Goal: Task Accomplishment & Management: Manage account settings

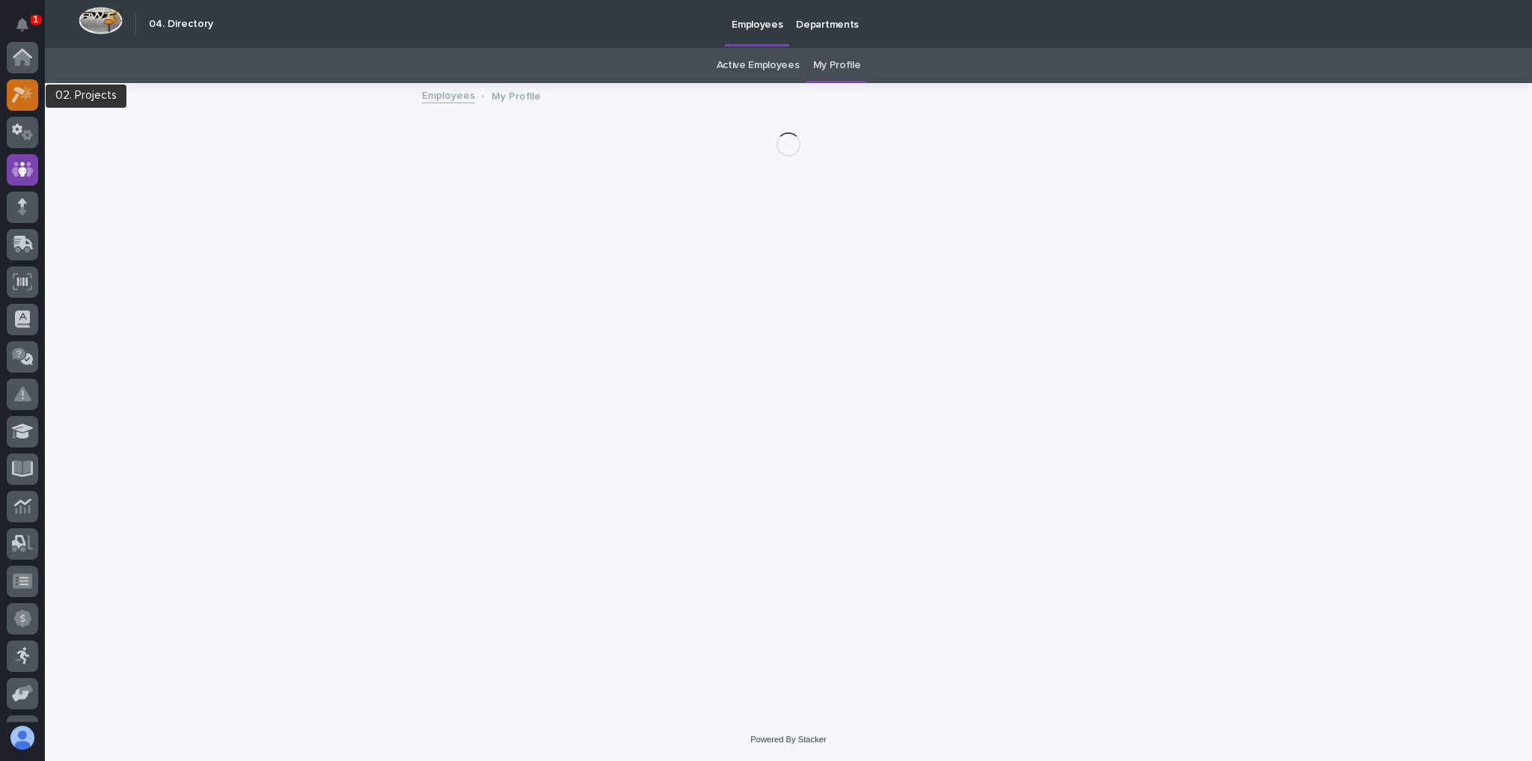
click at [27, 99] on icon at bounding box center [23, 94] width 22 height 17
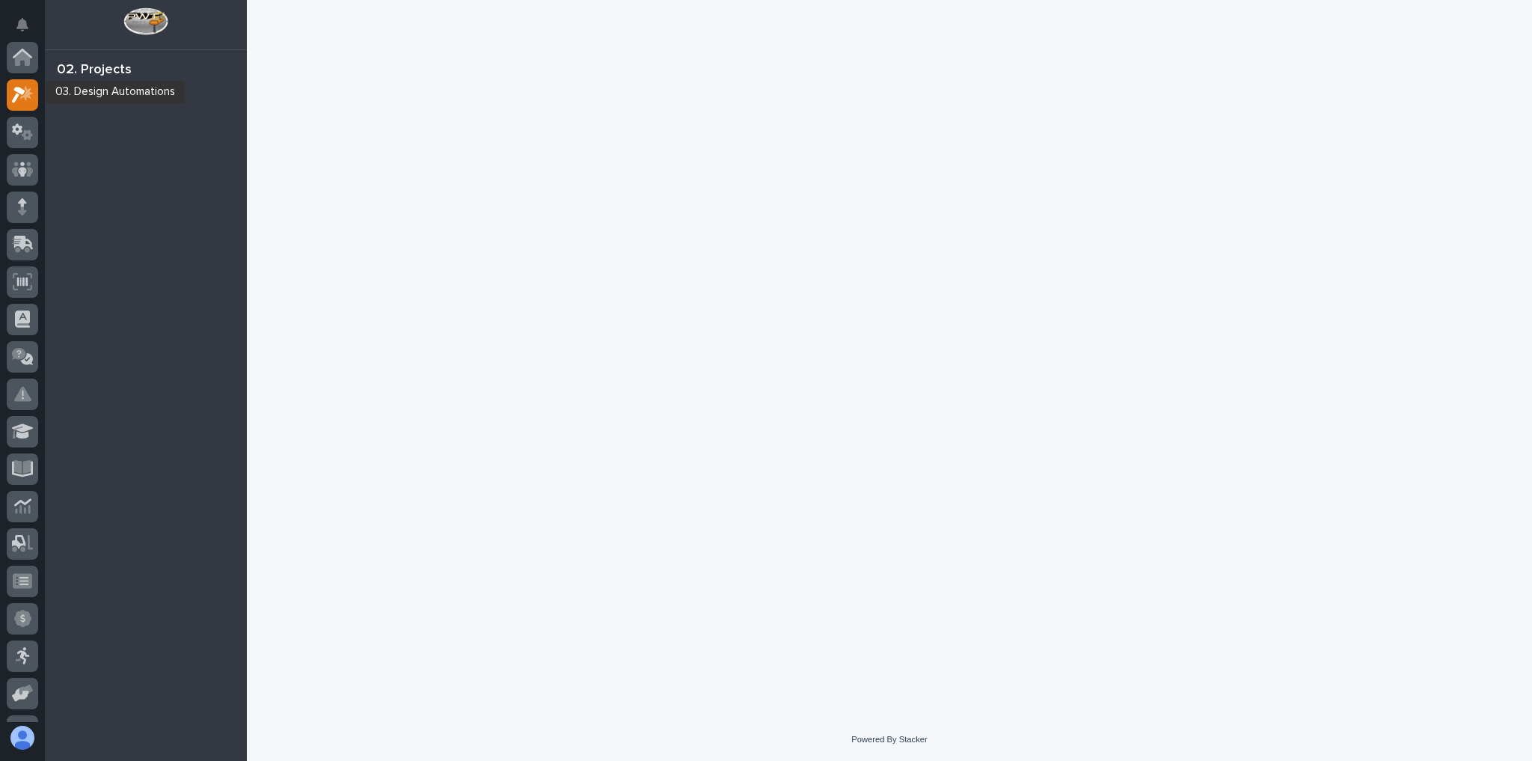
scroll to position [37, 0]
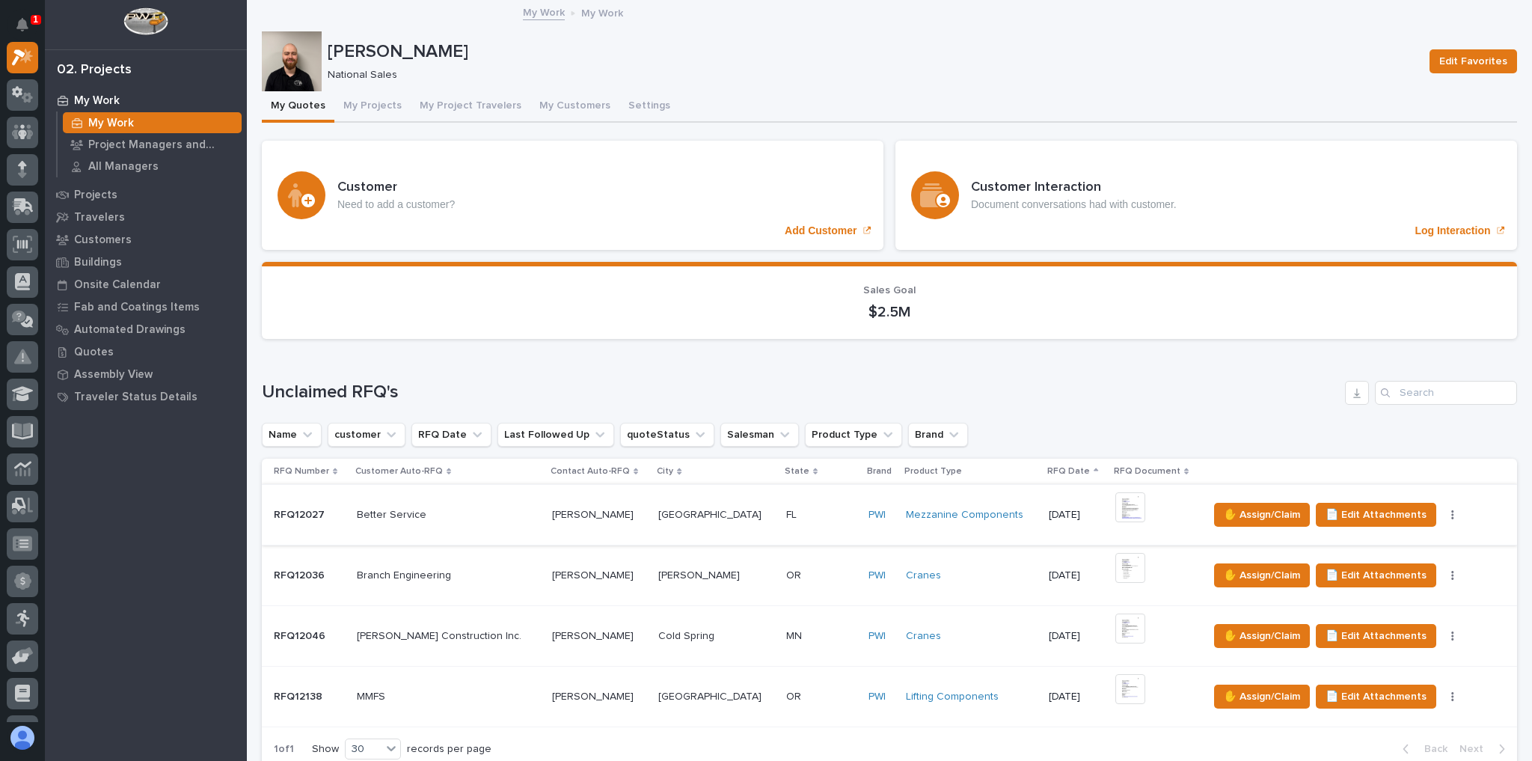
scroll to position [120, 0]
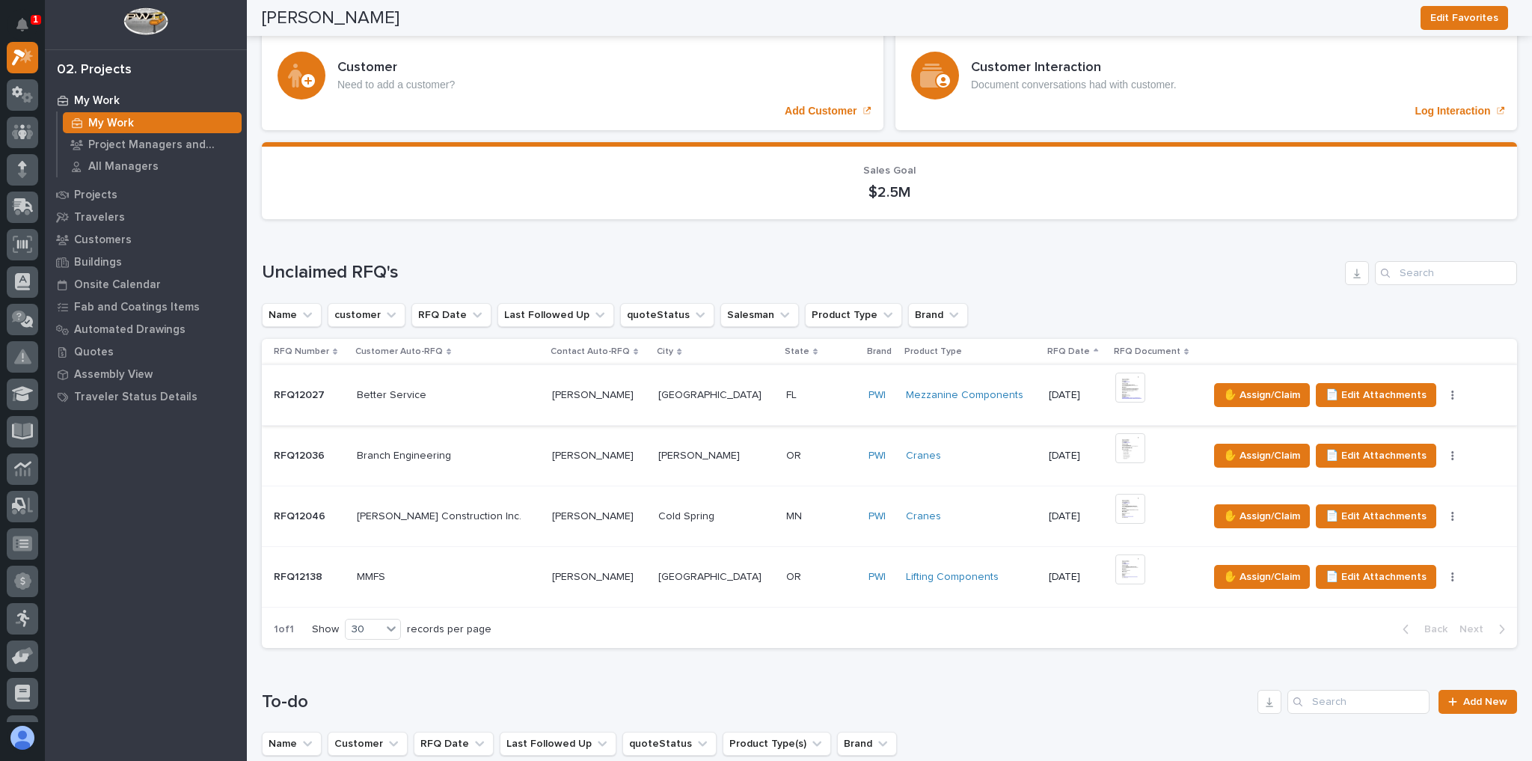
drag, startPoint x: 853, startPoint y: 710, endPoint x: 1402, endPoint y: 741, distance: 549.8
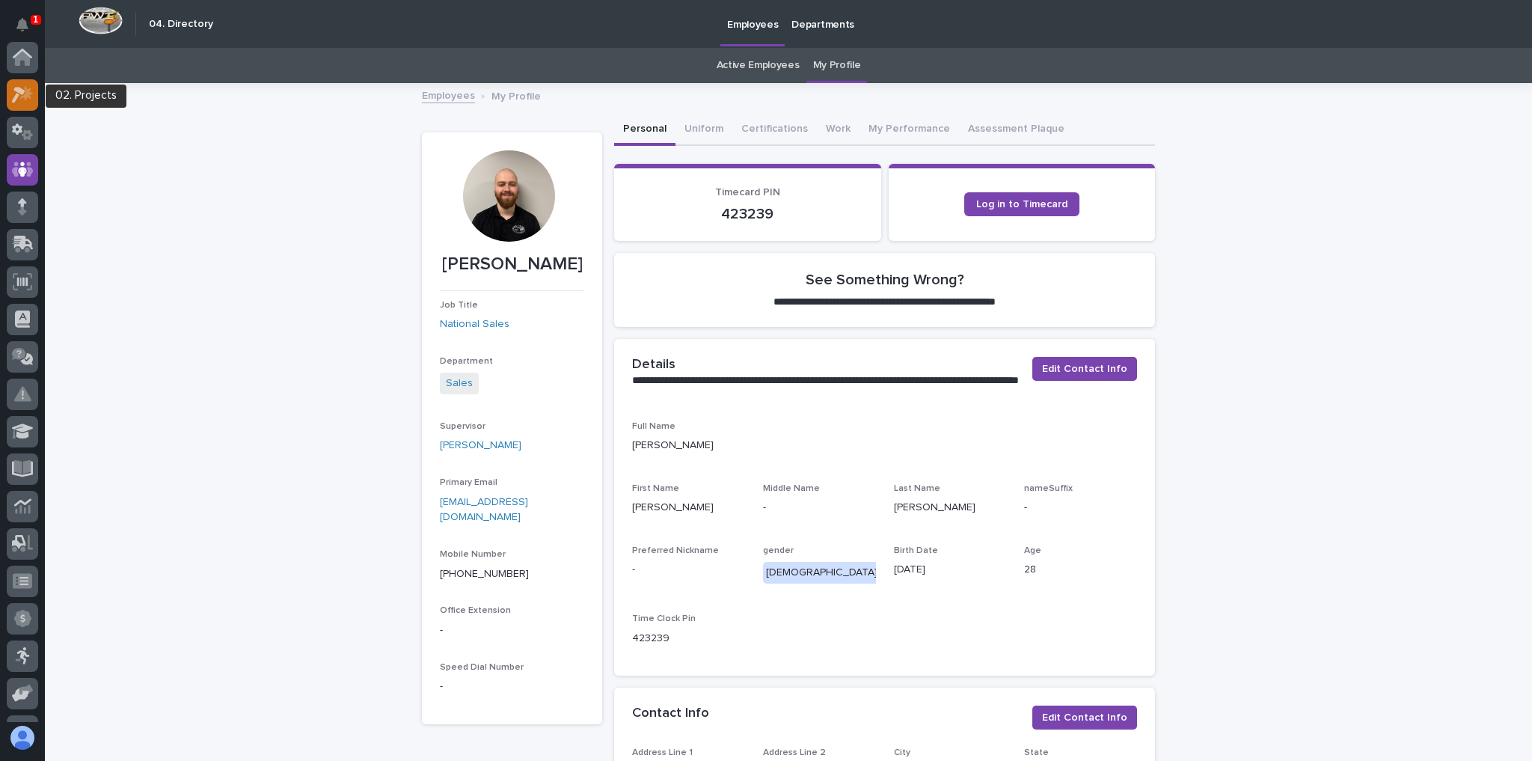
click at [24, 93] on icon at bounding box center [23, 94] width 22 height 17
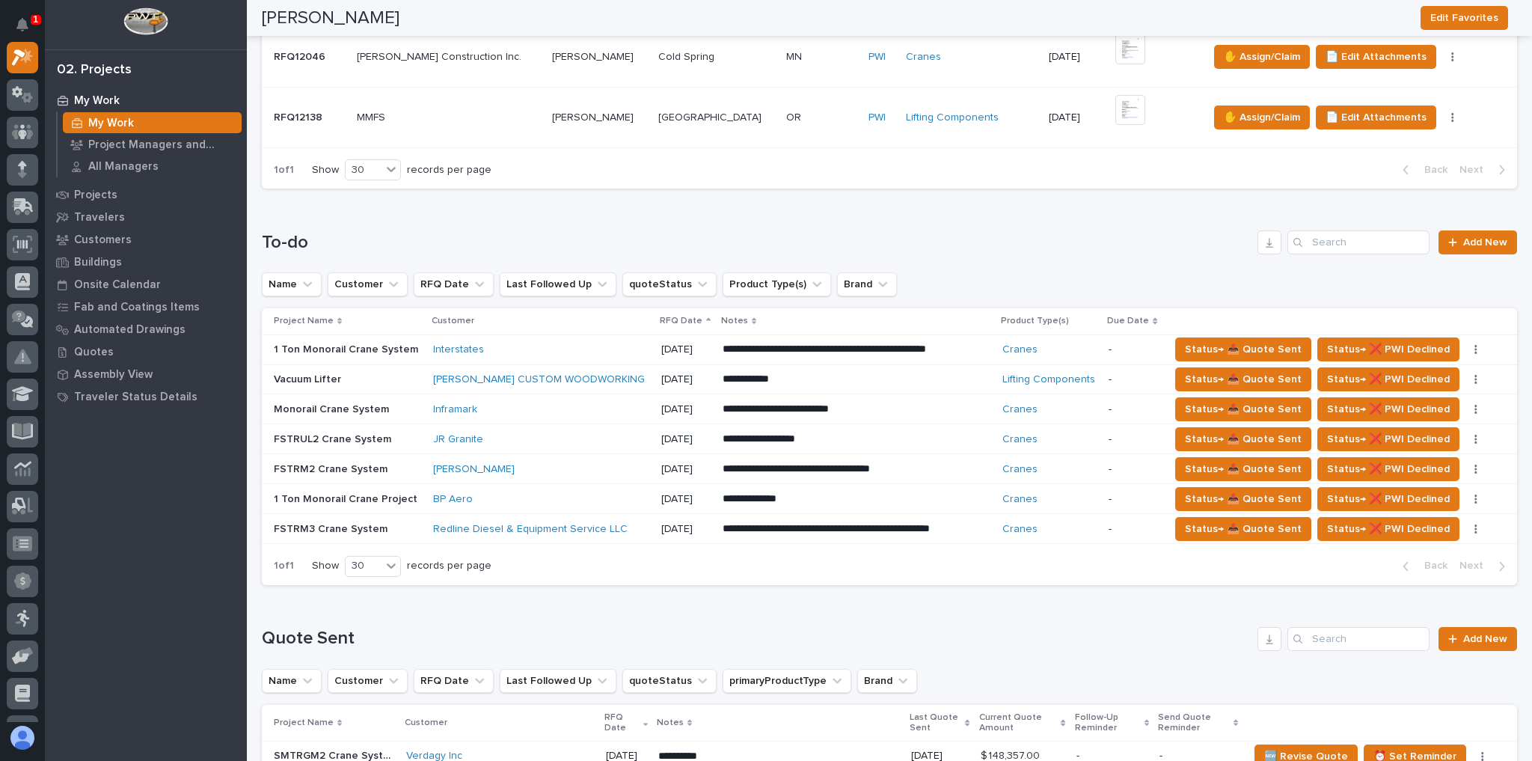
scroll to position [598, 0]
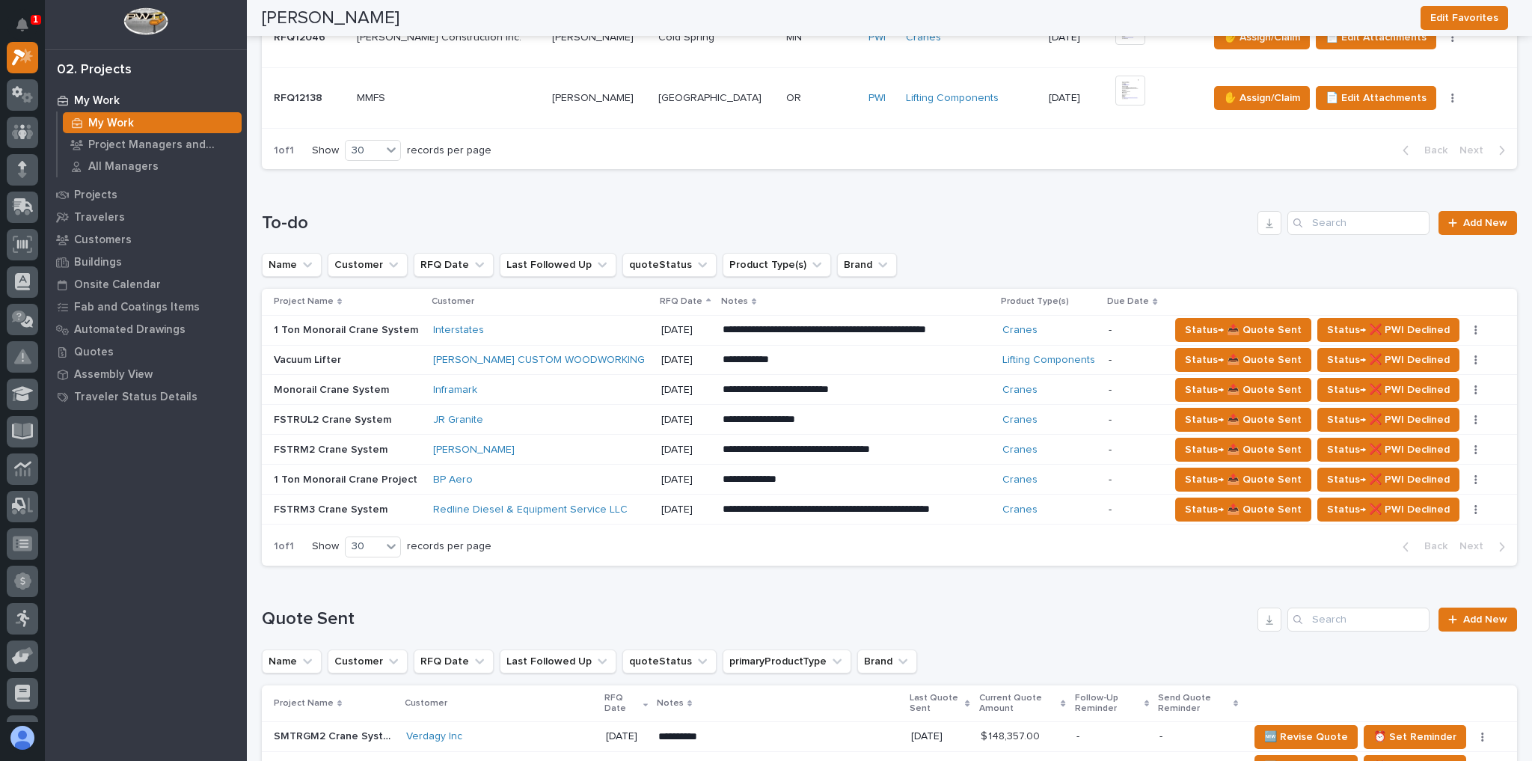
click at [545, 447] on div "[PERSON_NAME]" at bounding box center [541, 449] width 216 height 13
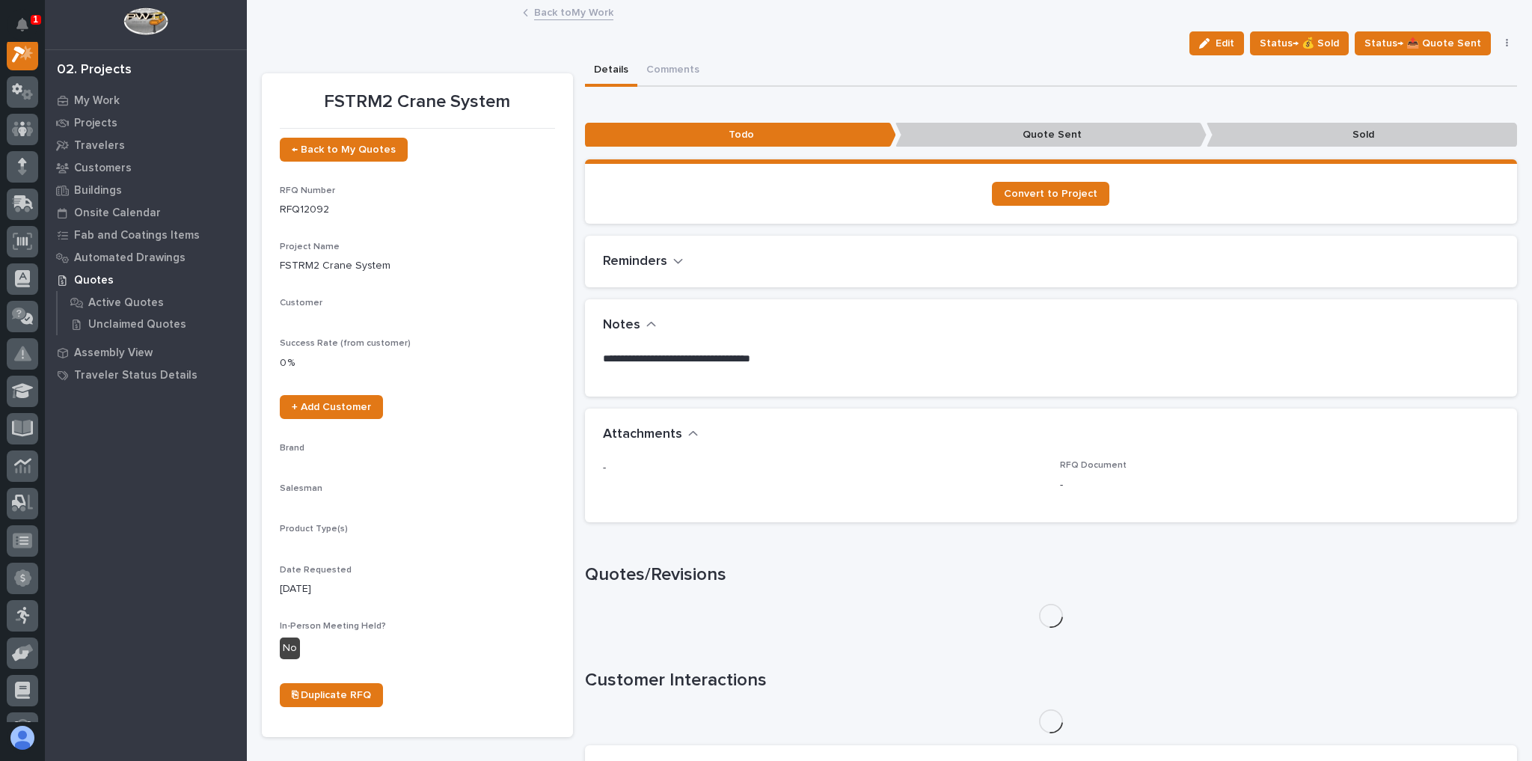
scroll to position [37, 0]
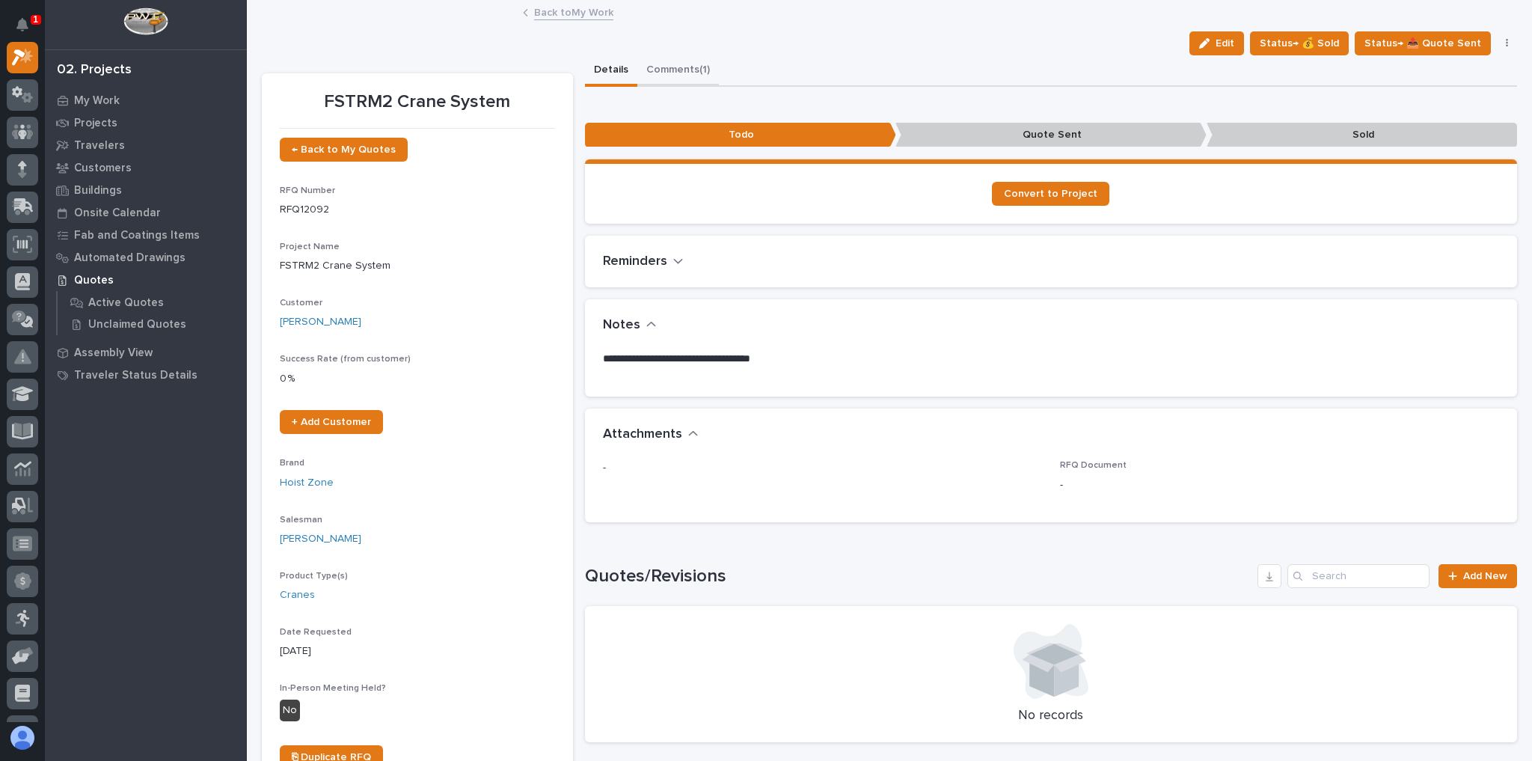
click at [660, 70] on button "Comments (1)" at bounding box center [678, 70] width 82 height 31
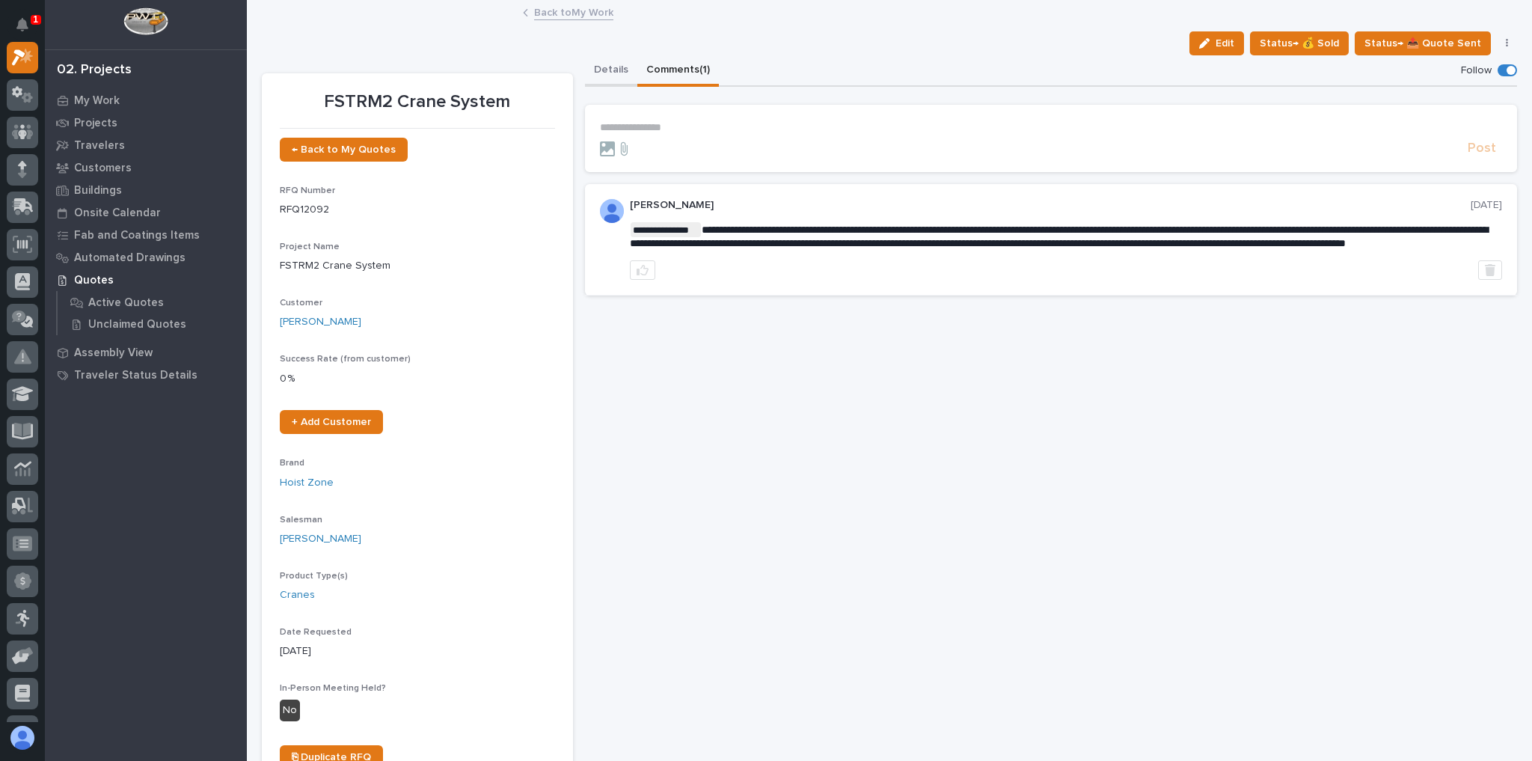
click at [601, 75] on button "Details" at bounding box center [611, 70] width 52 height 31
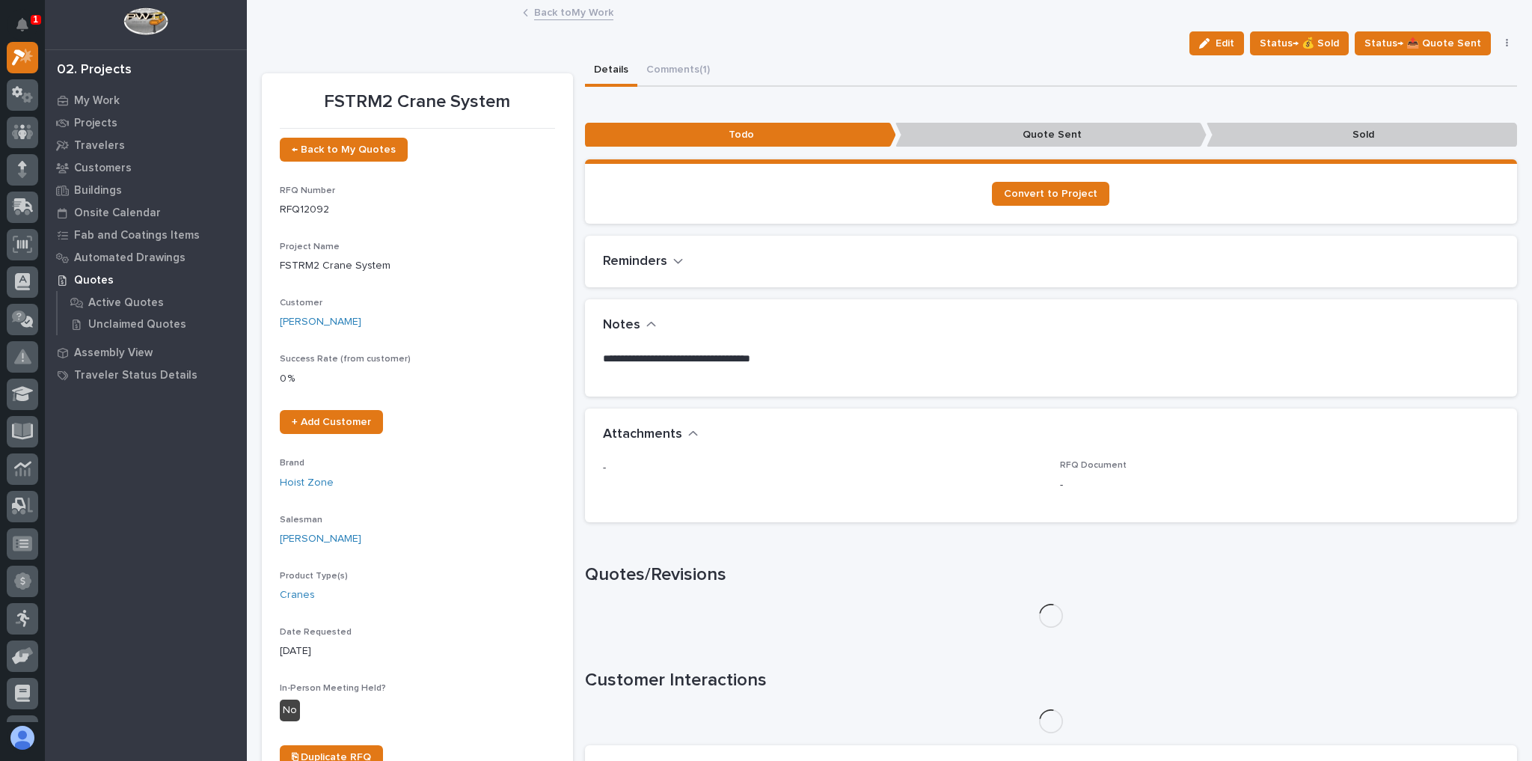
click at [567, 4] on link "Back to My Work" at bounding box center [573, 11] width 79 height 17
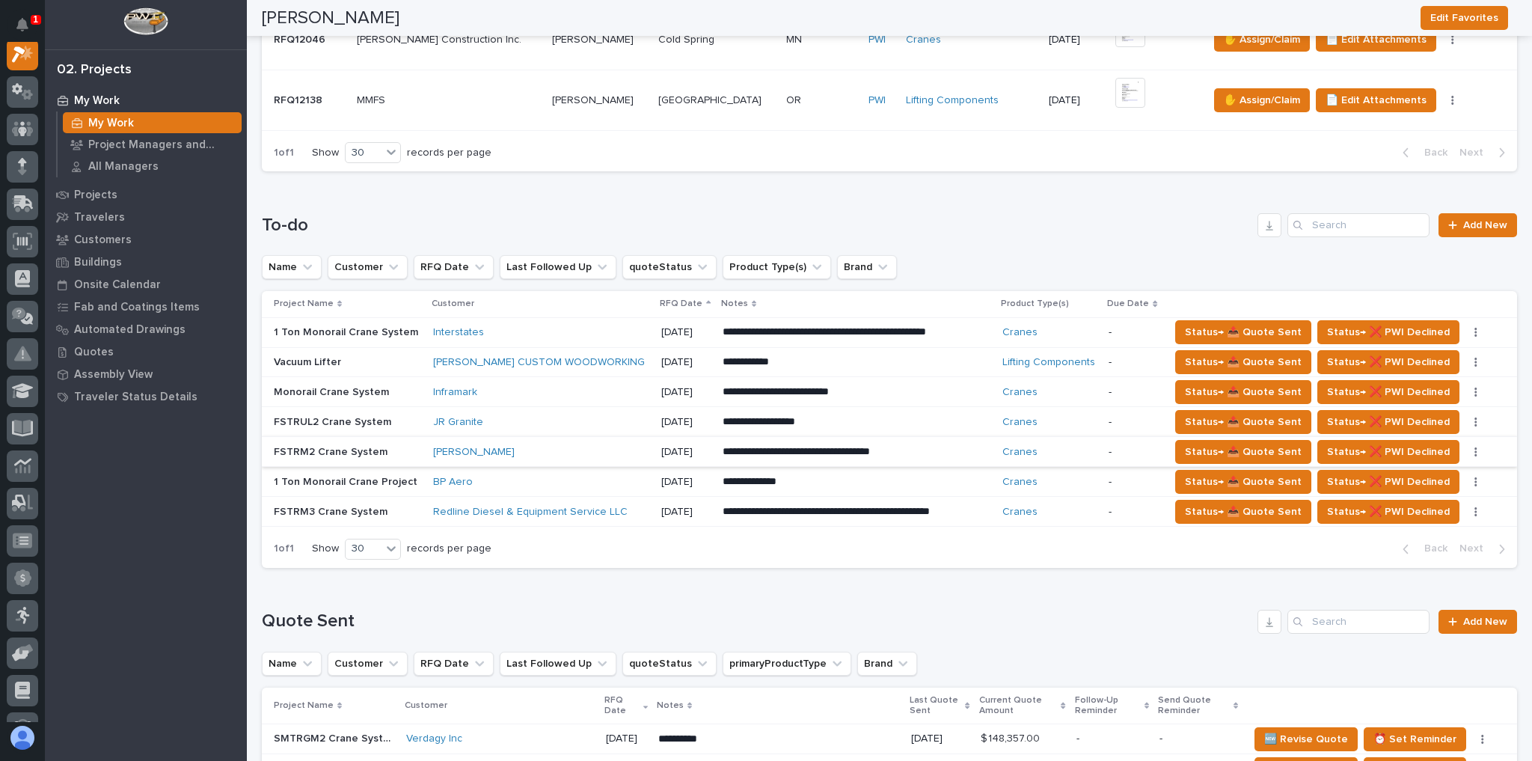
scroll to position [598, 0]
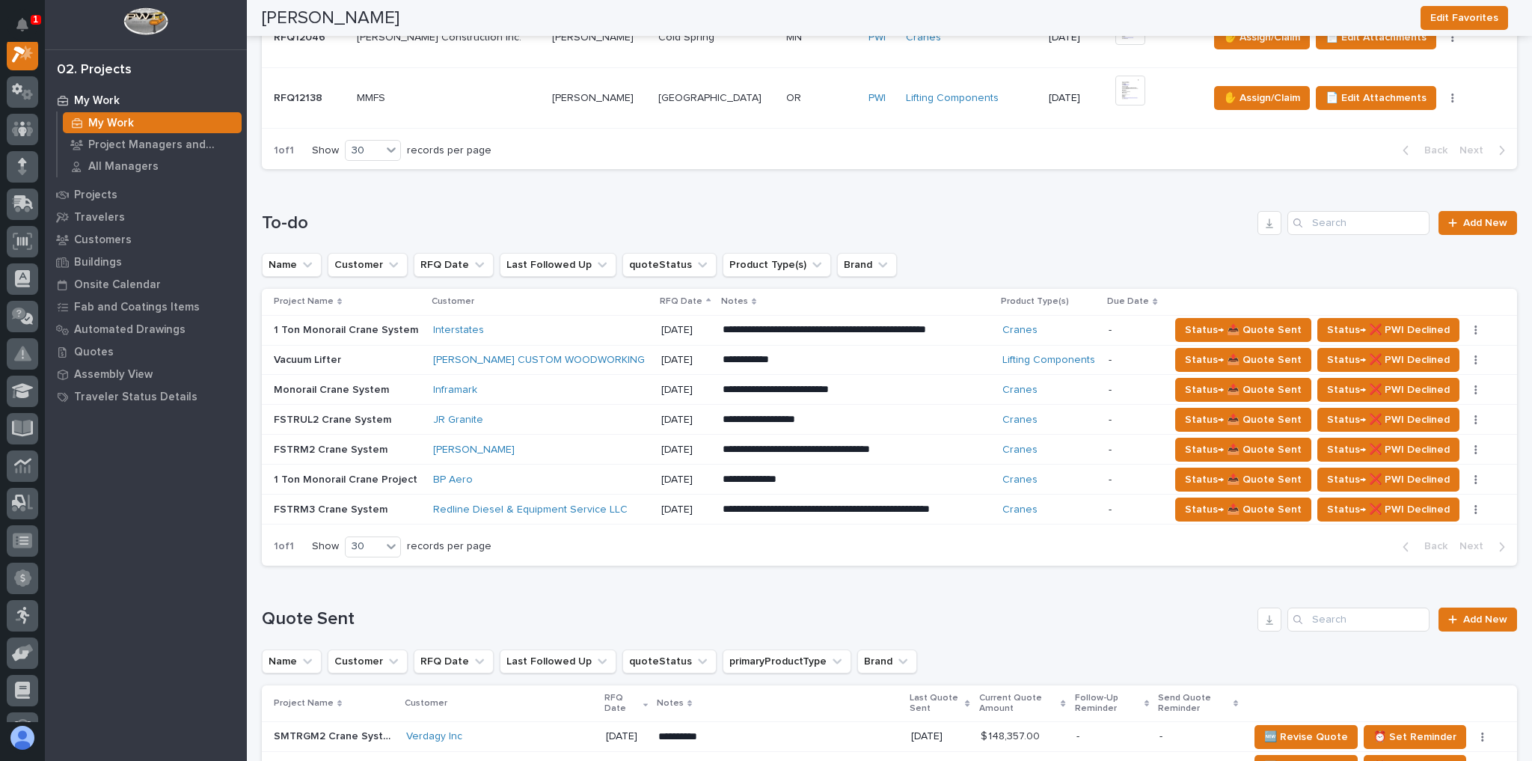
click at [507, 318] on div "Interstates" at bounding box center [541, 330] width 216 height 25
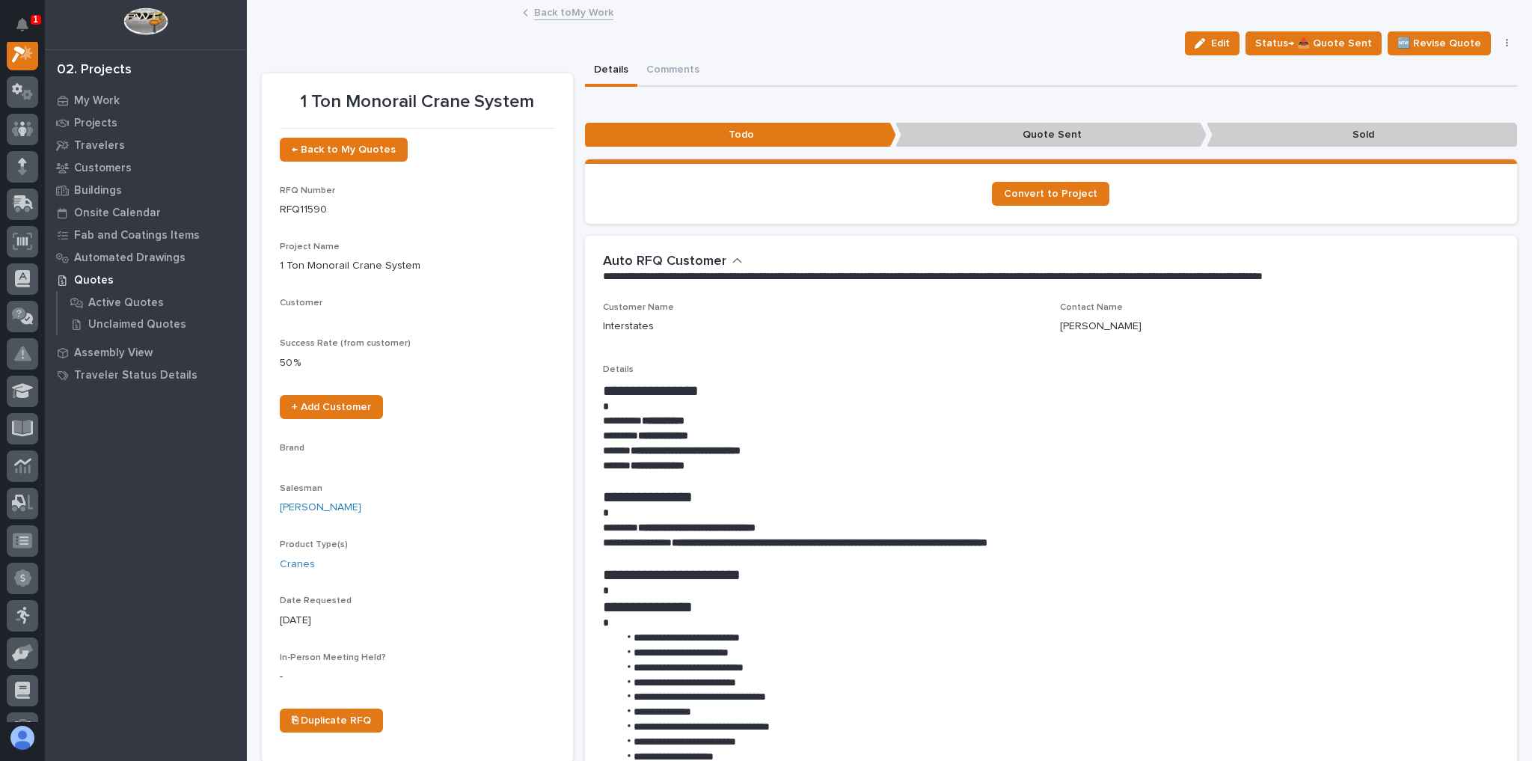
scroll to position [37, 0]
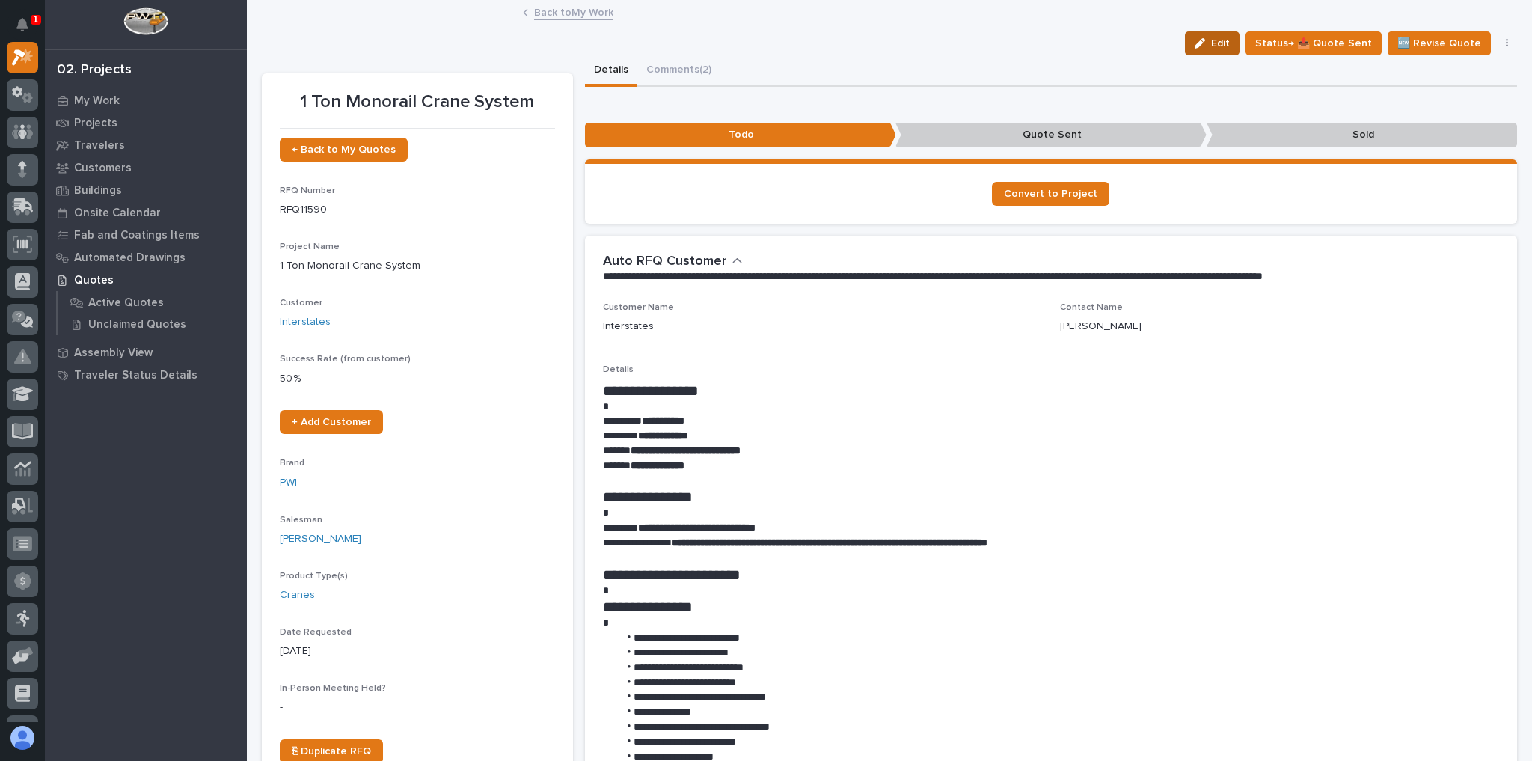
click at [1218, 42] on span "Edit" at bounding box center [1220, 43] width 19 height 13
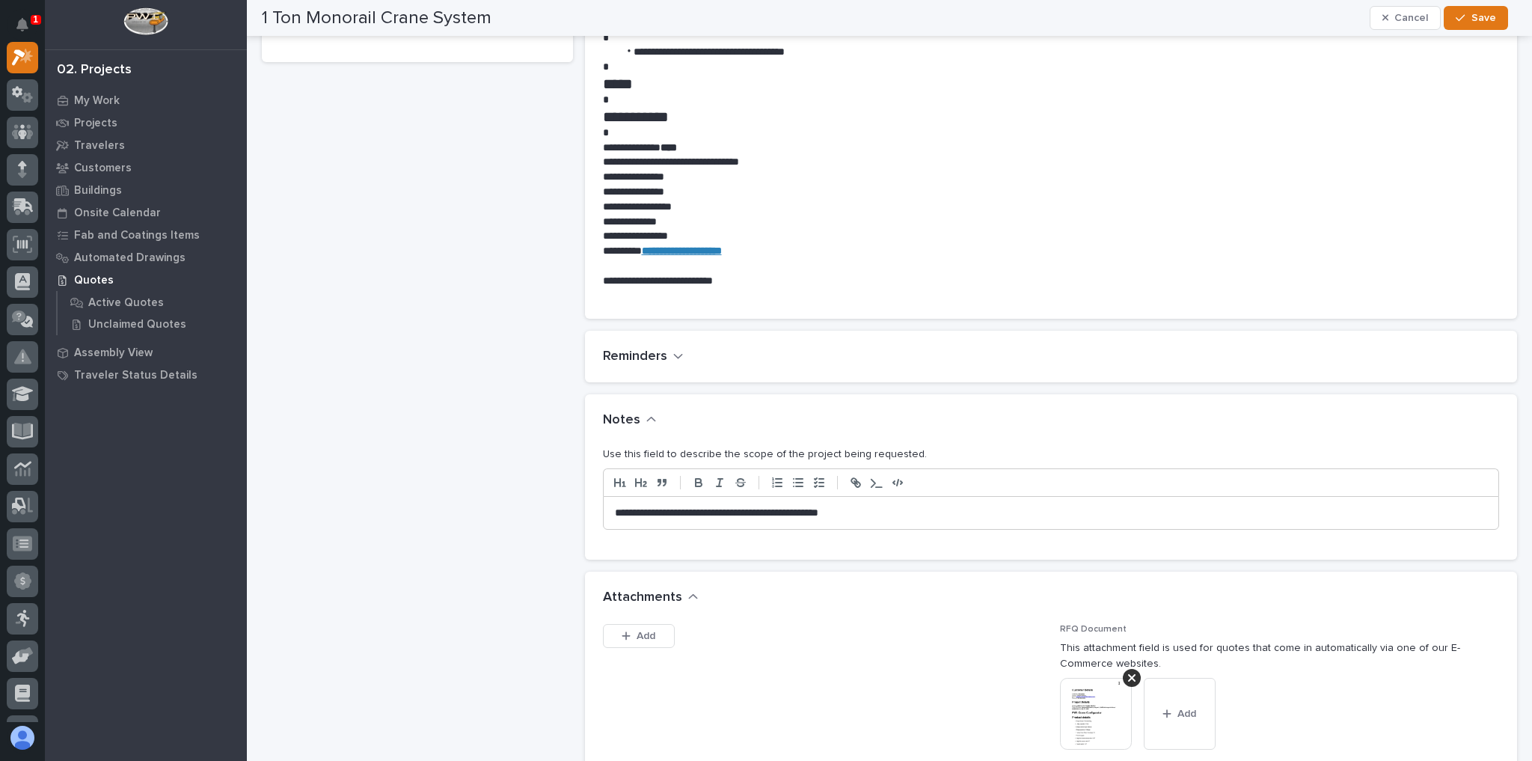
scroll to position [957, 0]
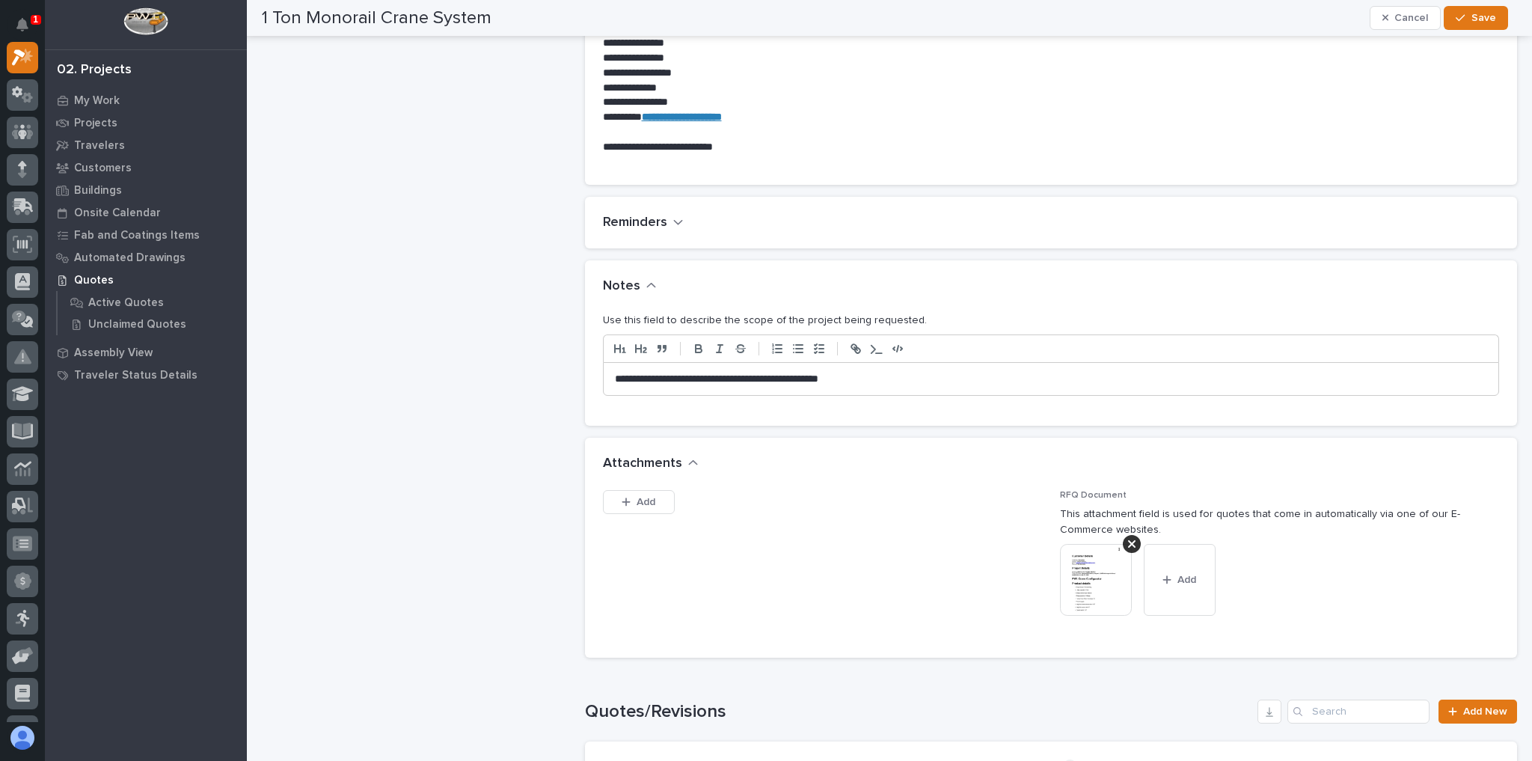
click at [915, 378] on p "**********" at bounding box center [1048, 379] width 866 height 15
click at [1451, 25] on button "Save" at bounding box center [1475, 18] width 64 height 24
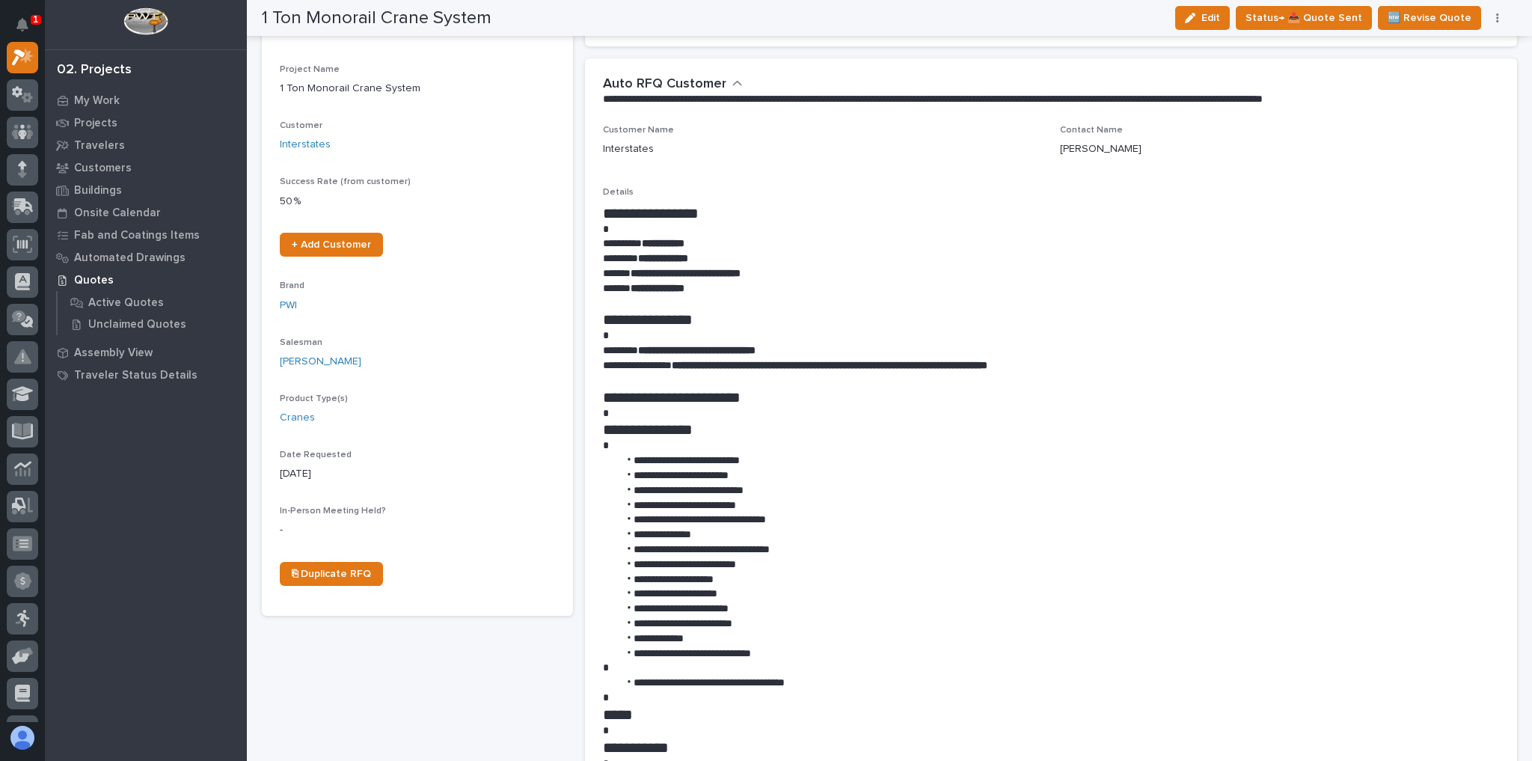
scroll to position [0, 0]
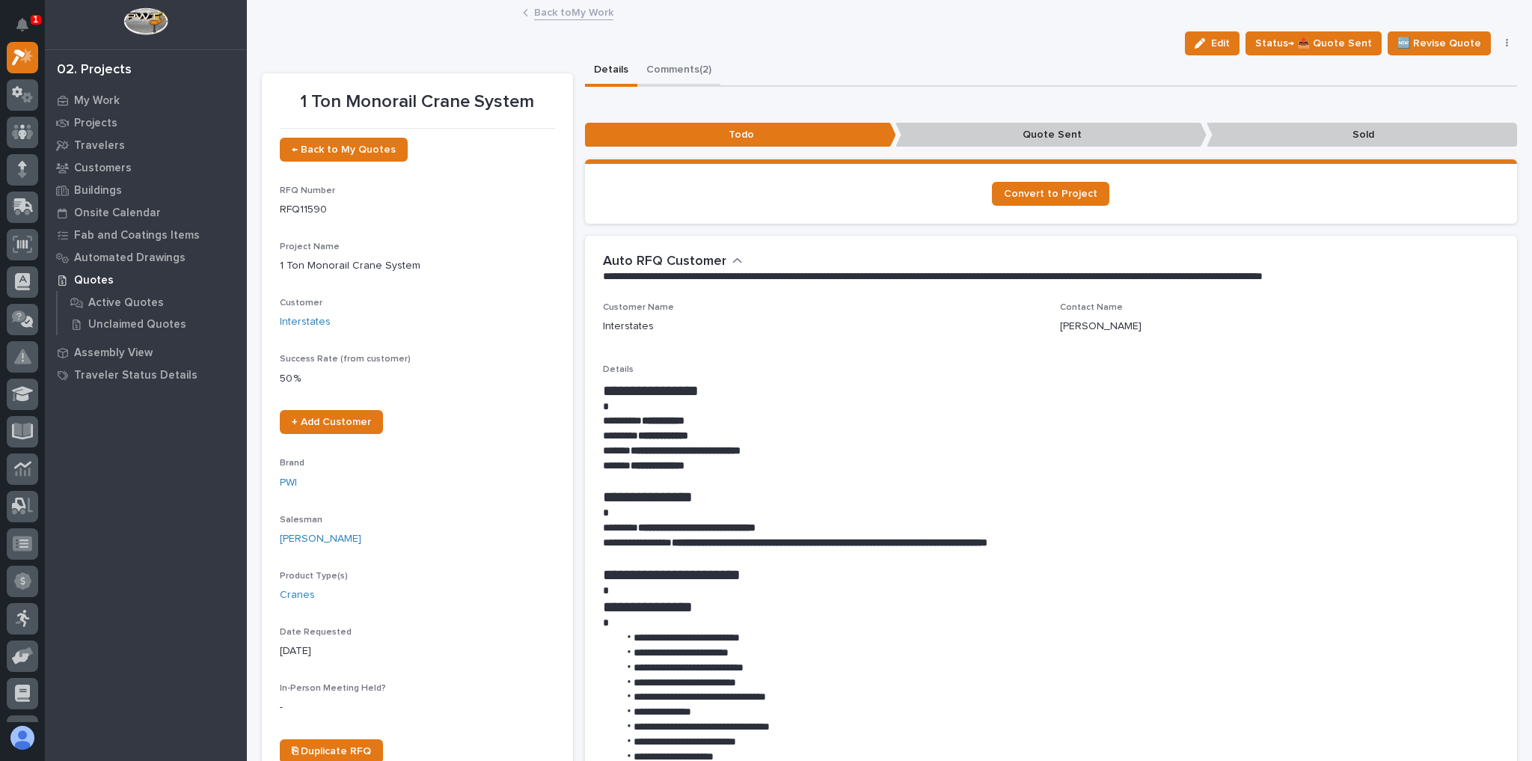
click at [673, 61] on button "Comments (2)" at bounding box center [678, 70] width 83 height 31
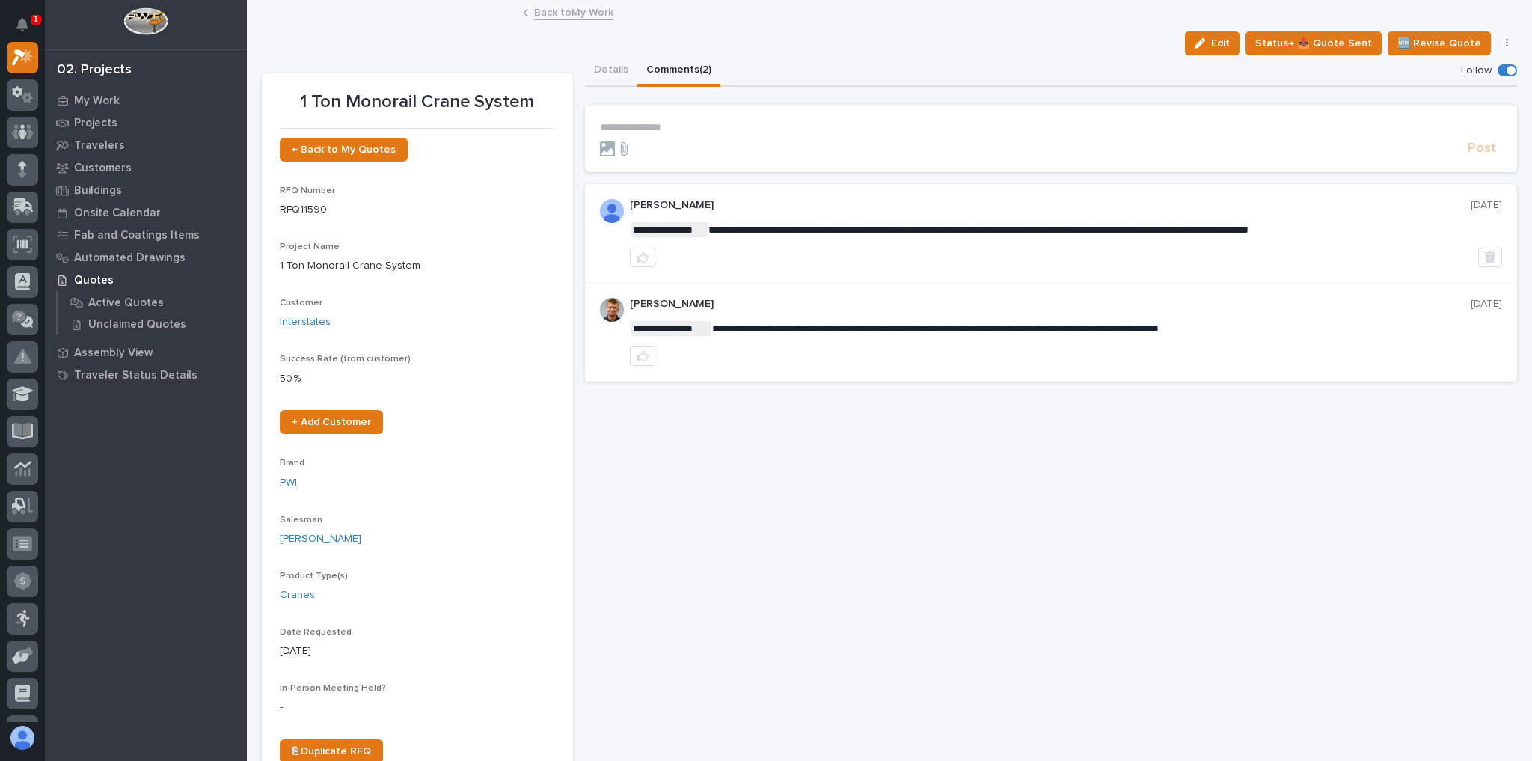
click at [571, 10] on link "Back to My Work" at bounding box center [573, 11] width 79 height 17
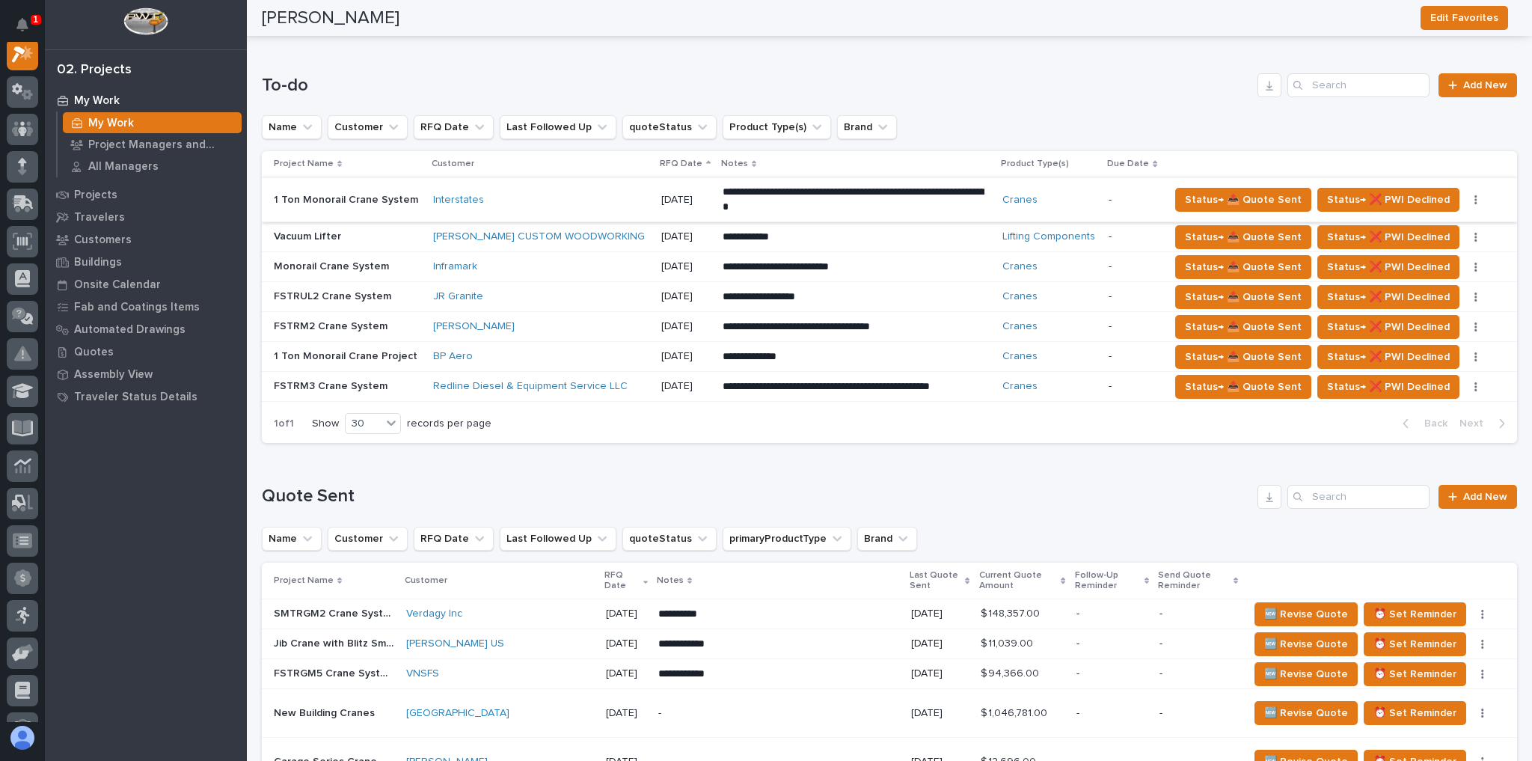
scroll to position [718, 0]
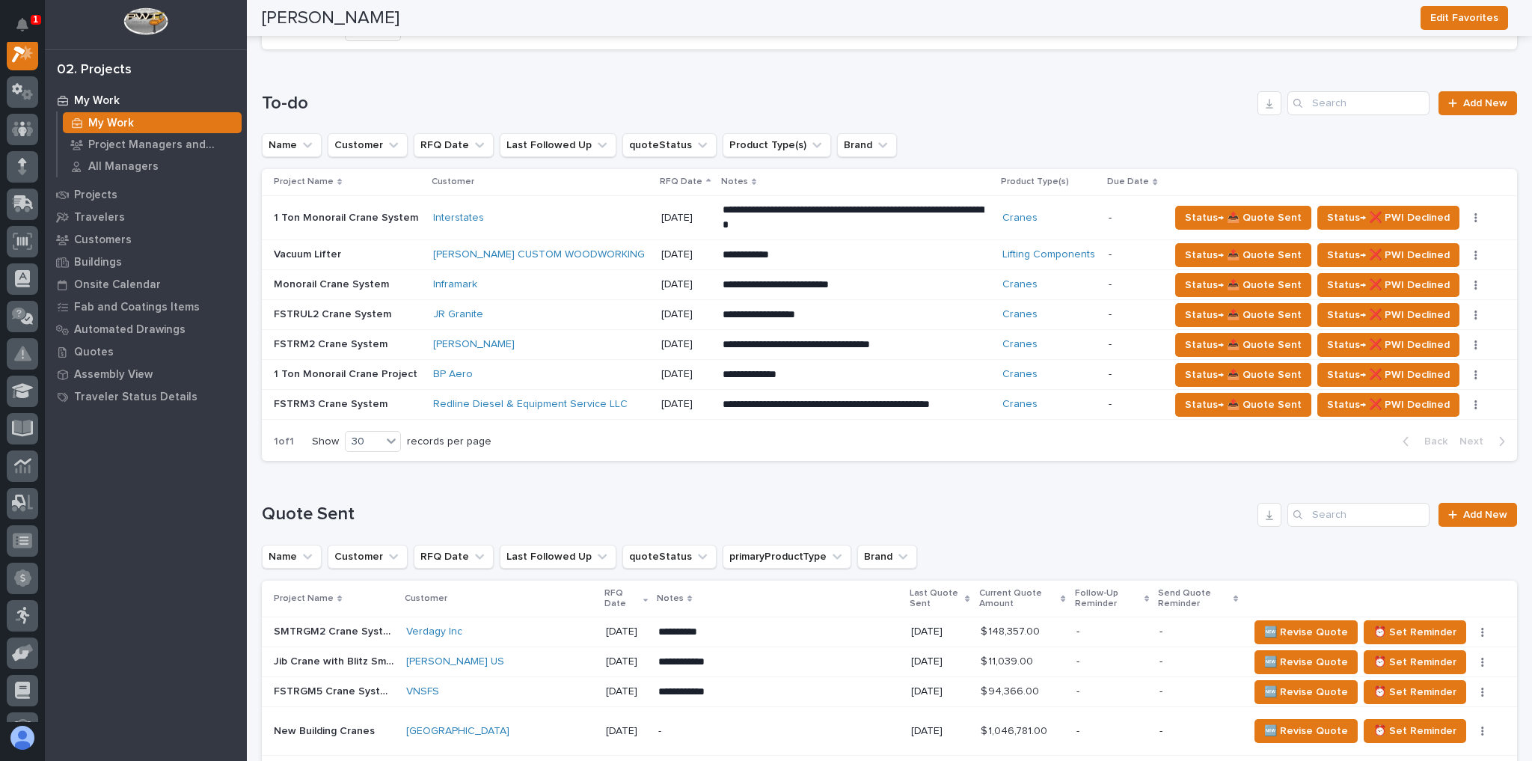
drag, startPoint x: 578, startPoint y: 374, endPoint x: 472, endPoint y: 482, distance: 151.2
click at [584, 286] on div "Inframark" at bounding box center [541, 284] width 216 height 13
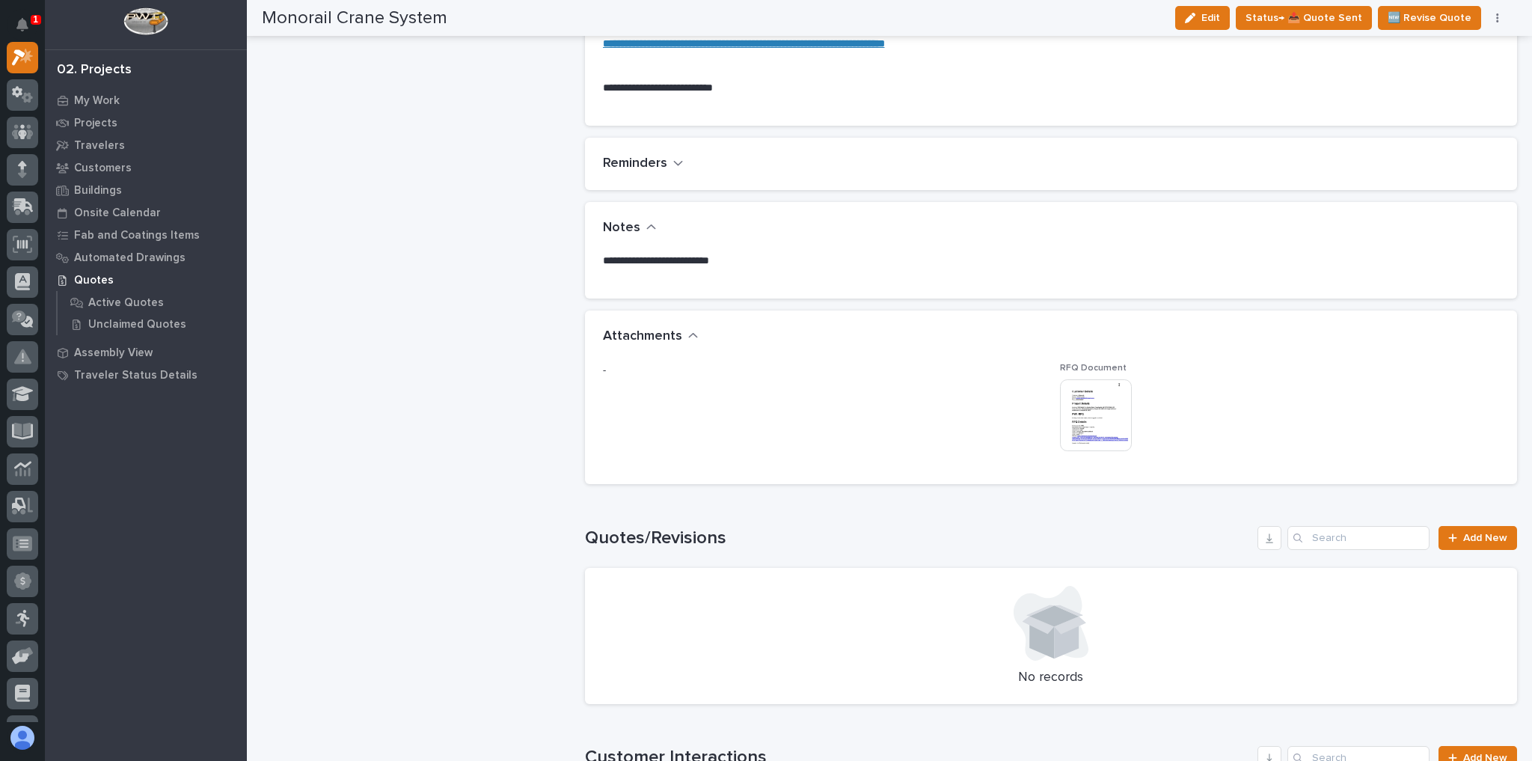
scroll to position [838, 0]
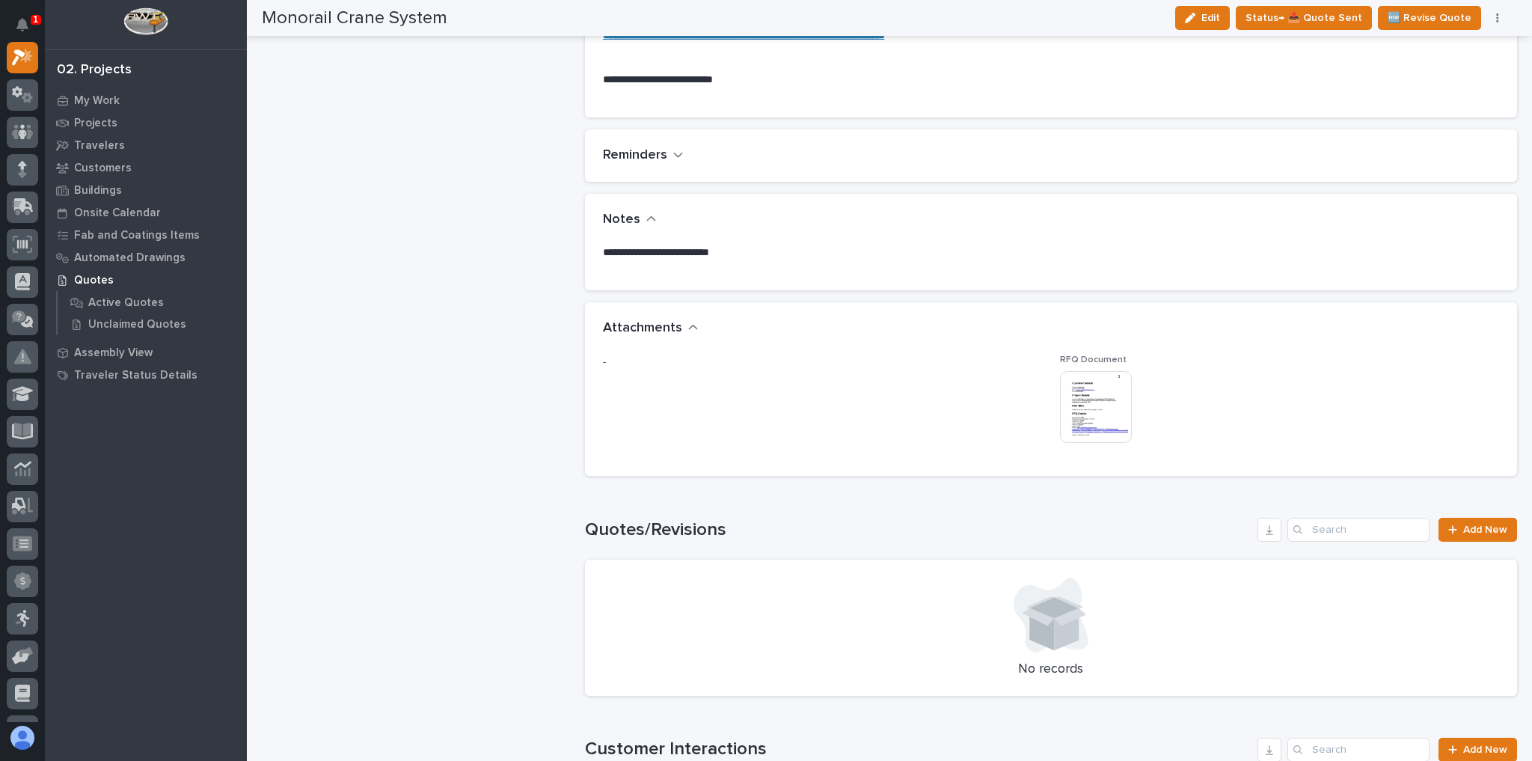
click at [1094, 406] on img at bounding box center [1096, 407] width 72 height 72
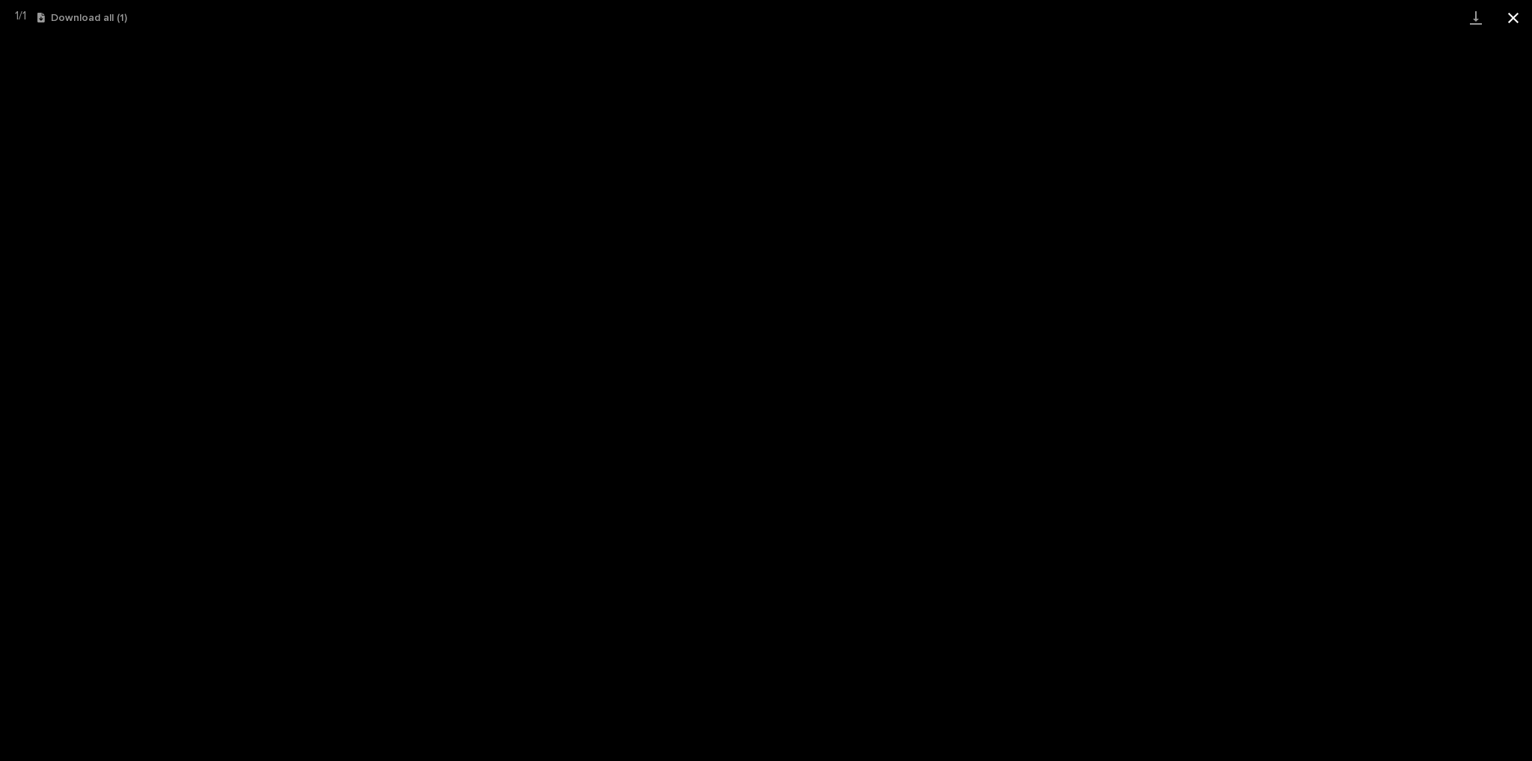
click at [1501, 17] on button "Close gallery" at bounding box center [1512, 17] width 37 height 35
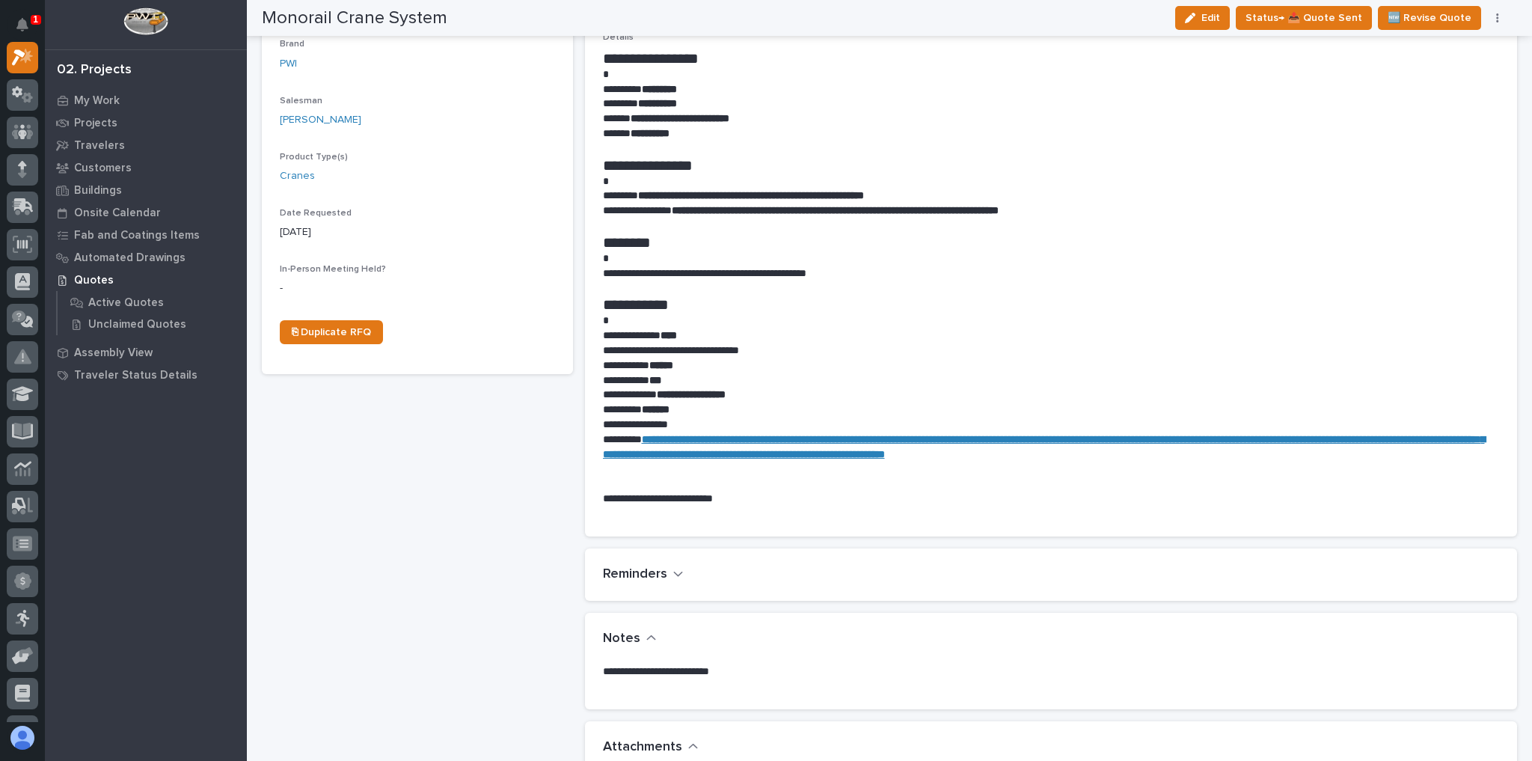
scroll to position [0, 0]
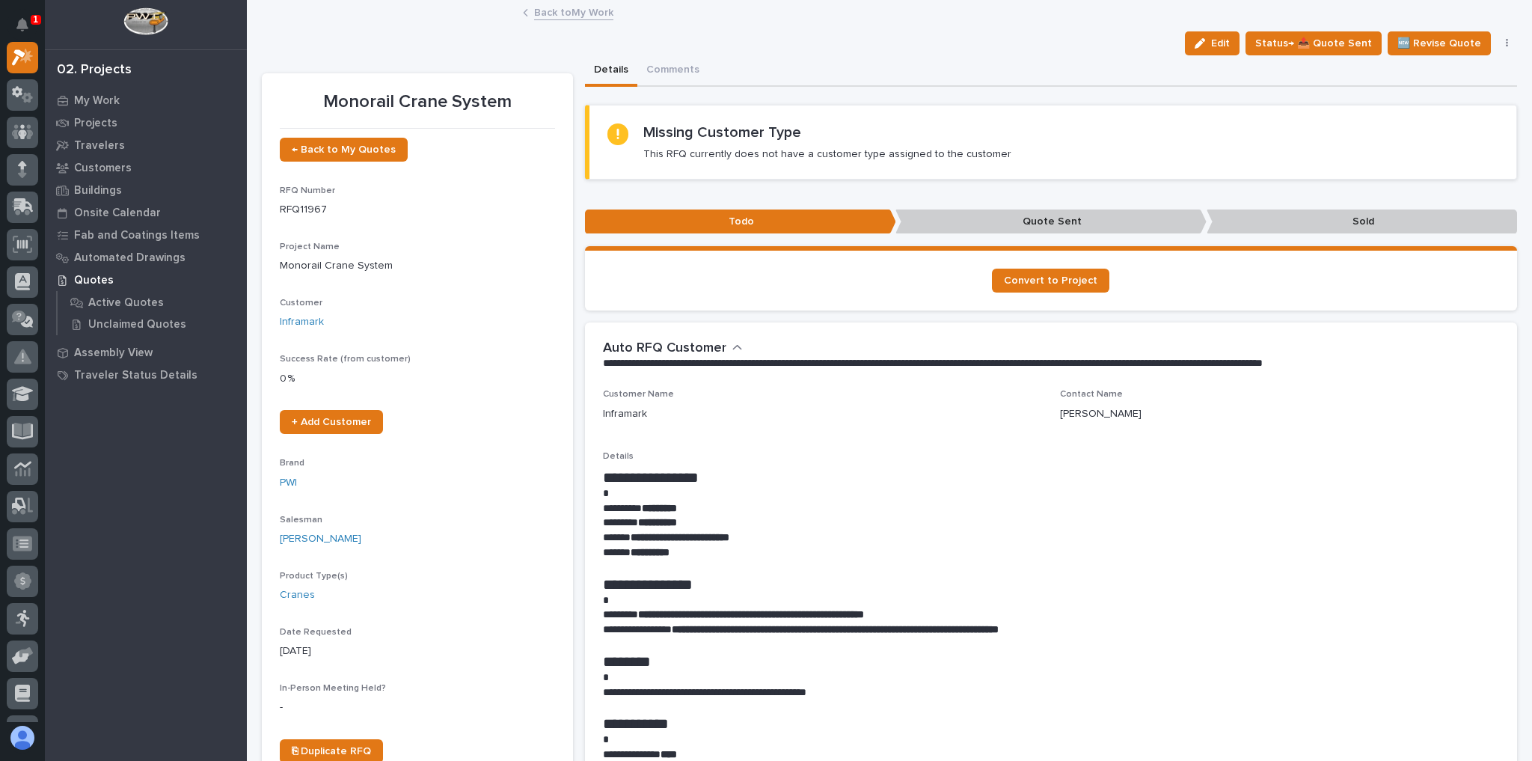
click at [560, 15] on link "Back to My Work" at bounding box center [573, 11] width 79 height 17
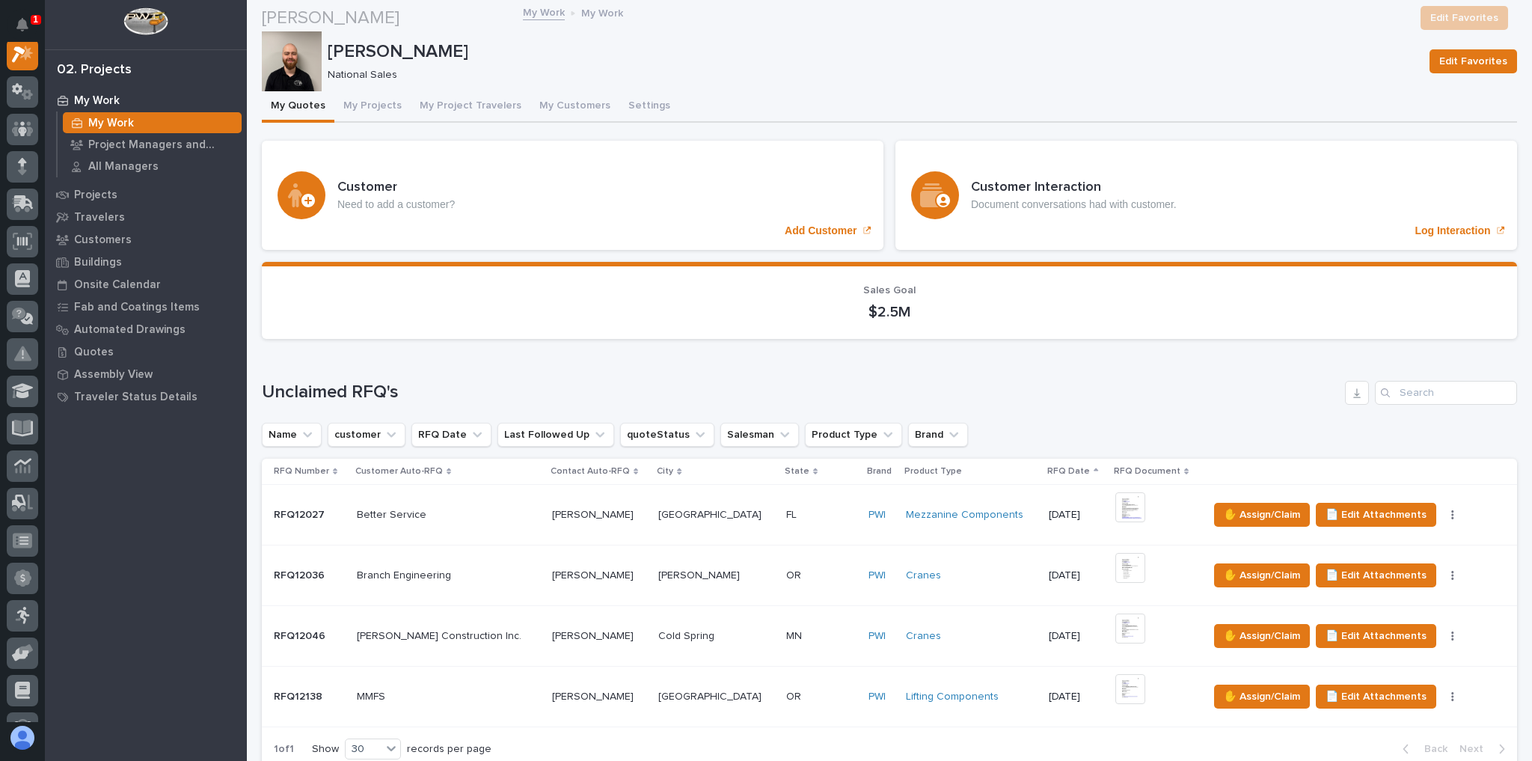
scroll to position [479, 0]
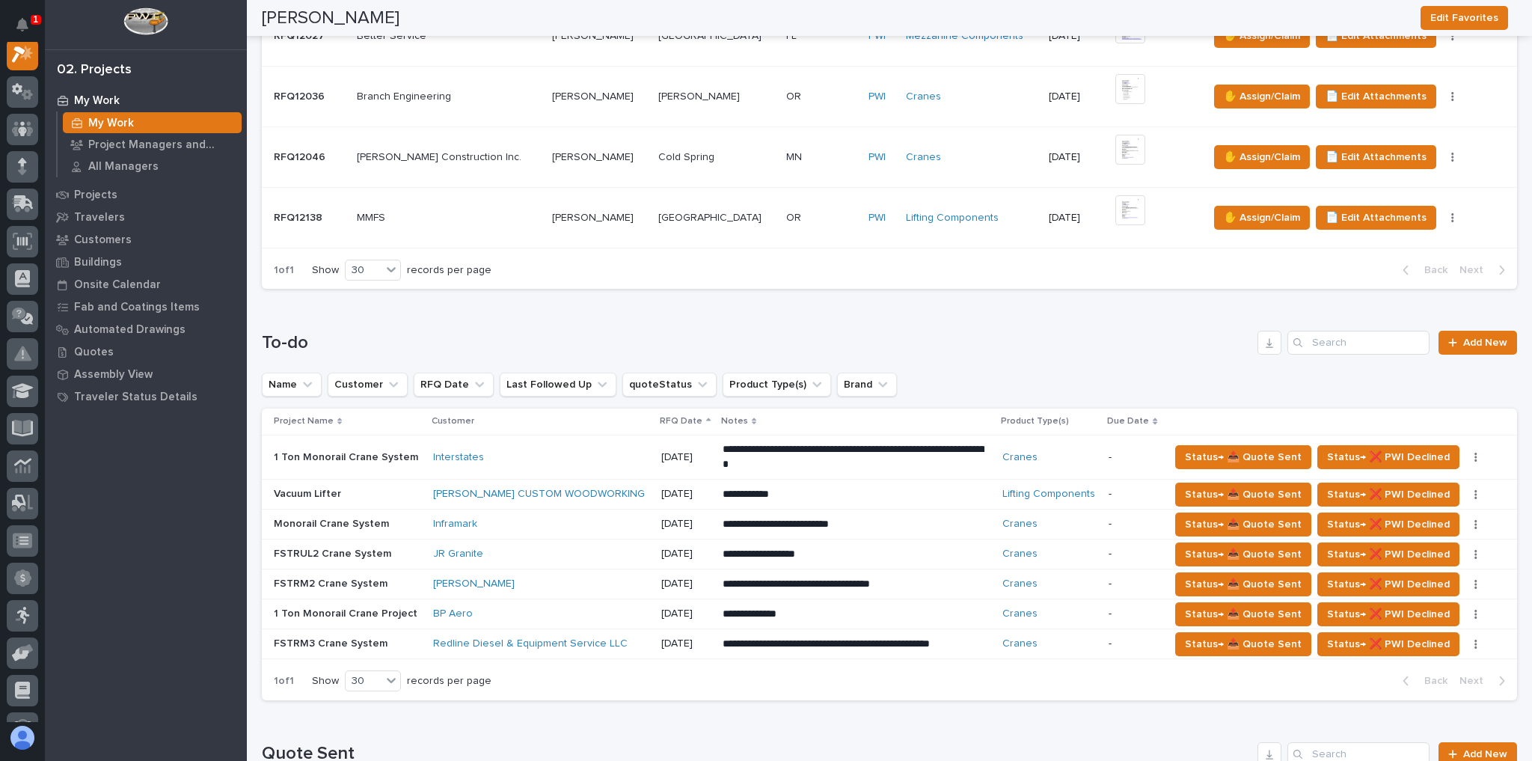
click at [601, 547] on div "JR Granite" at bounding box center [541, 553] width 216 height 13
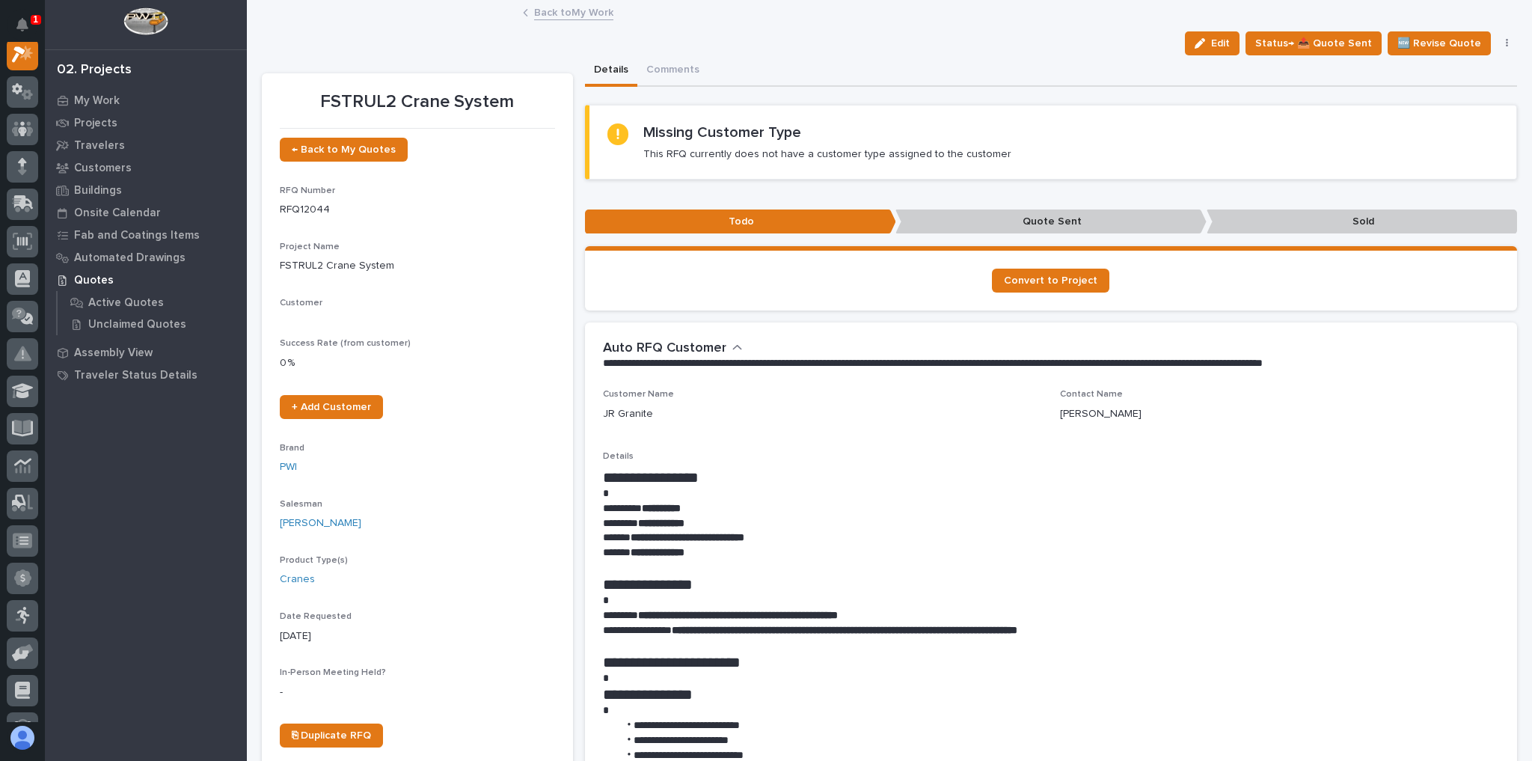
scroll to position [37, 0]
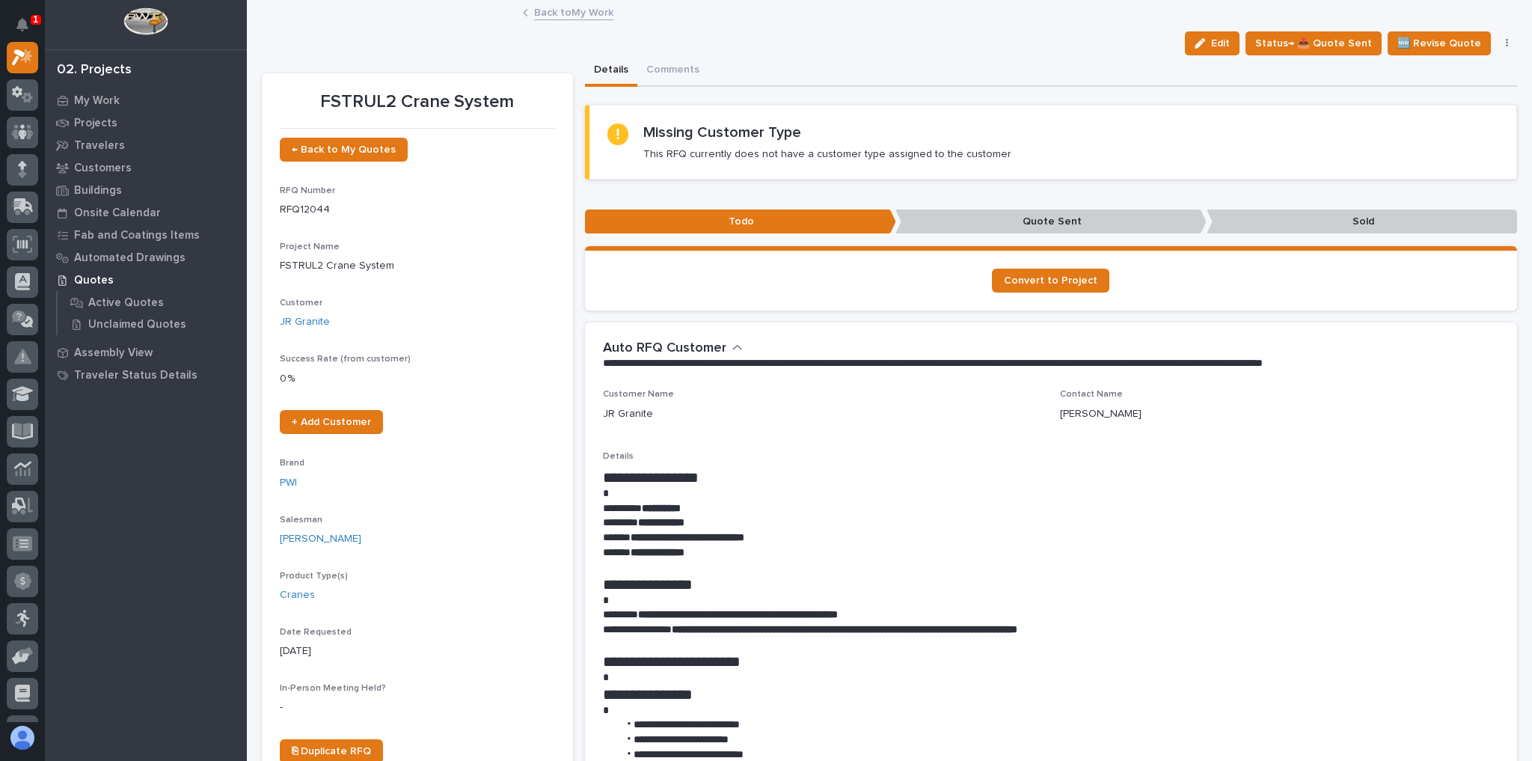
drag, startPoint x: 601, startPoint y: 546, endPoint x: 547, endPoint y: 547, distance: 53.9
click at [547, 547] on div "Salesman [PERSON_NAME]" at bounding box center [417, 537] width 275 height 44
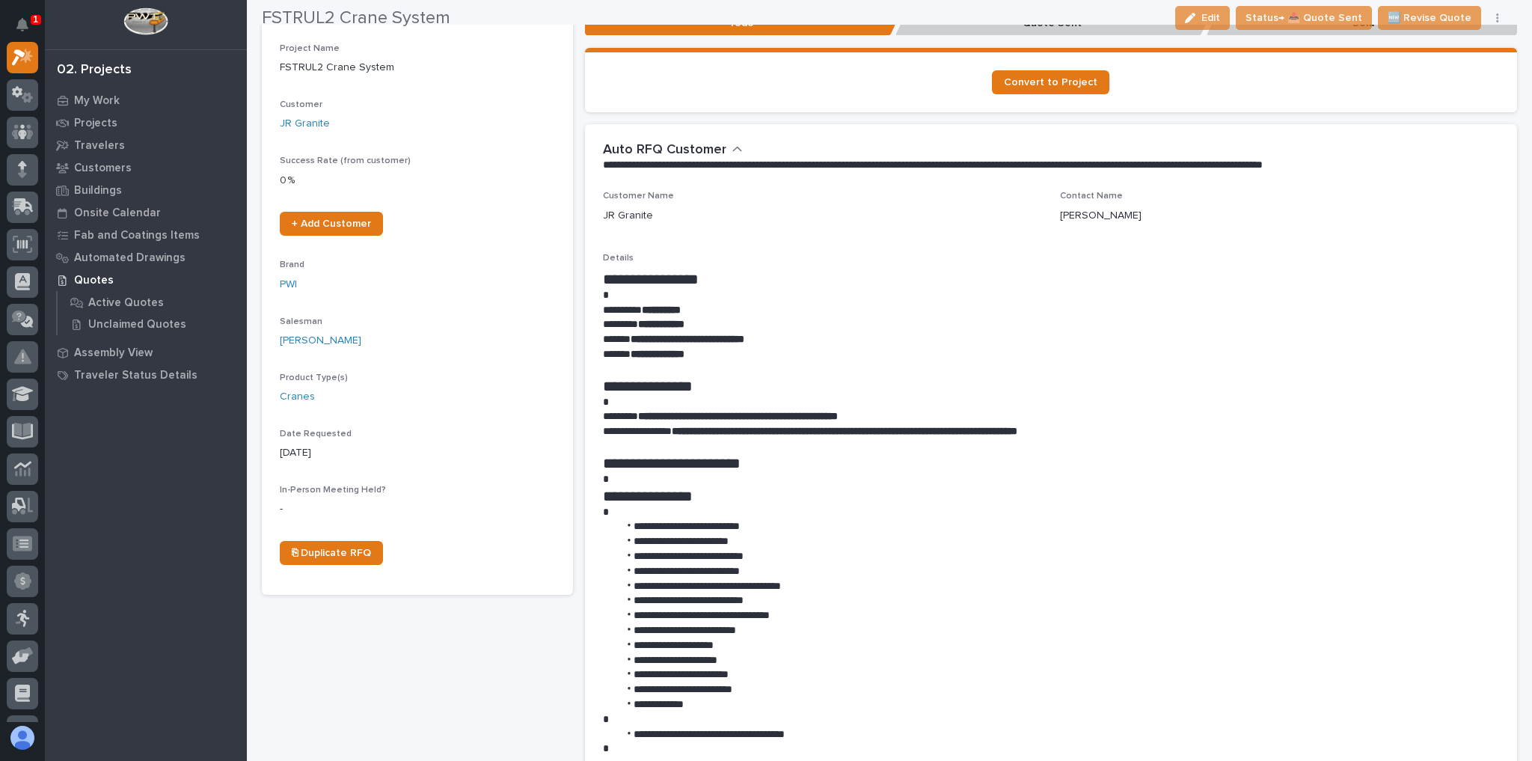
scroll to position [299, 0]
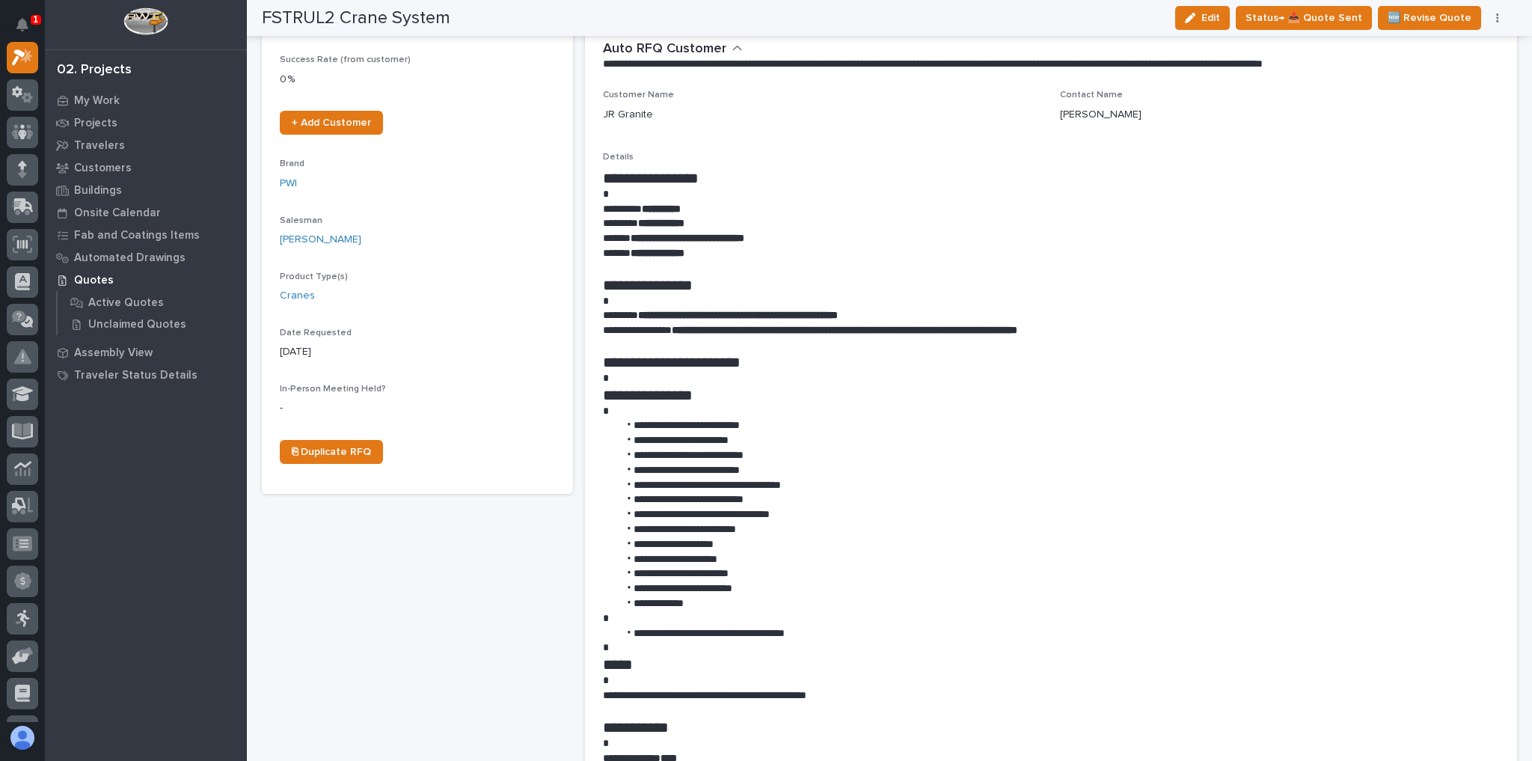
drag, startPoint x: 603, startPoint y: 533, endPoint x: 925, endPoint y: 480, distance: 326.7
click at [920, 476] on ul "**********" at bounding box center [1051, 514] width 897 height 192
click at [1116, 577] on li "**********" at bounding box center [1054, 573] width 873 height 15
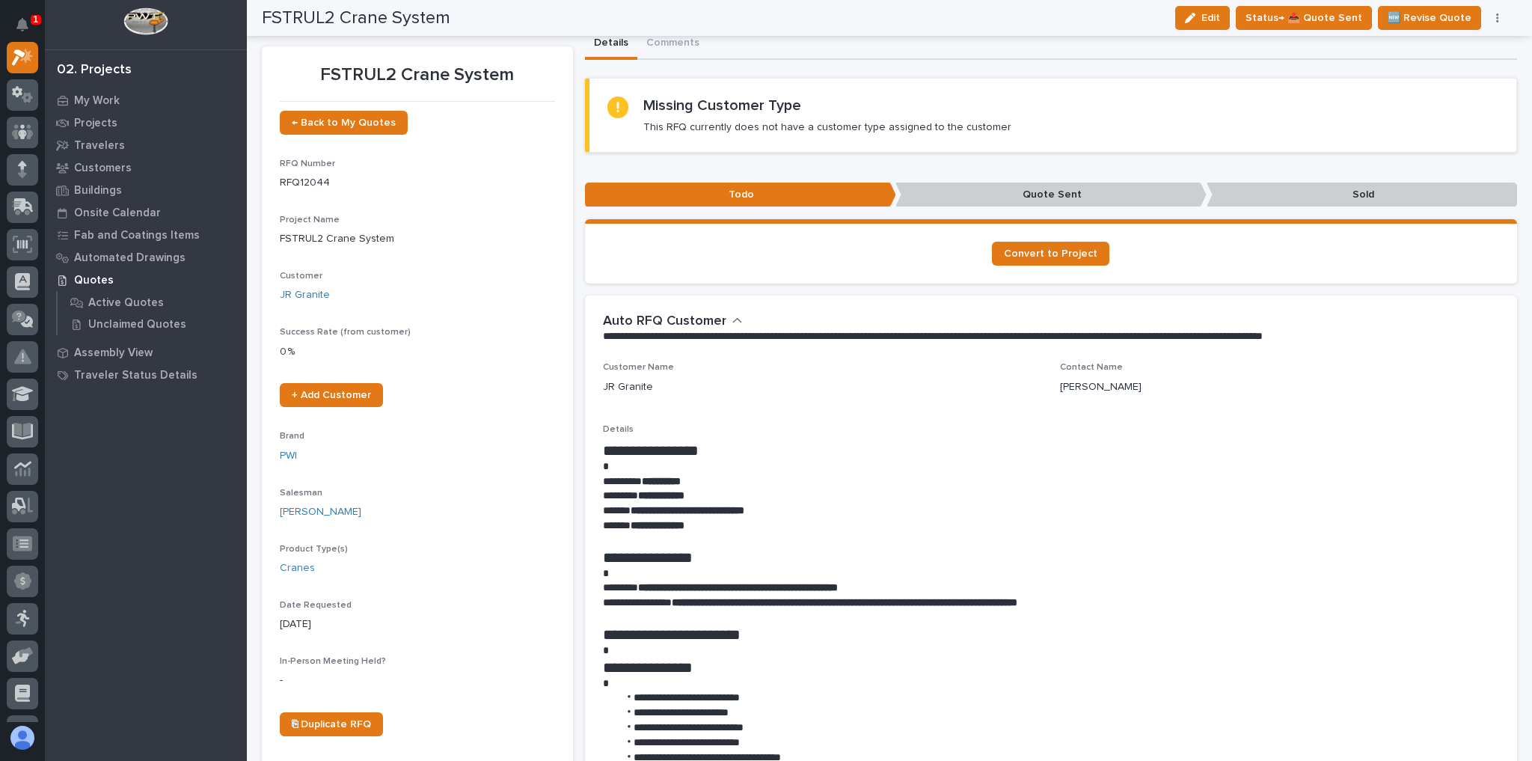
scroll to position [0, 0]
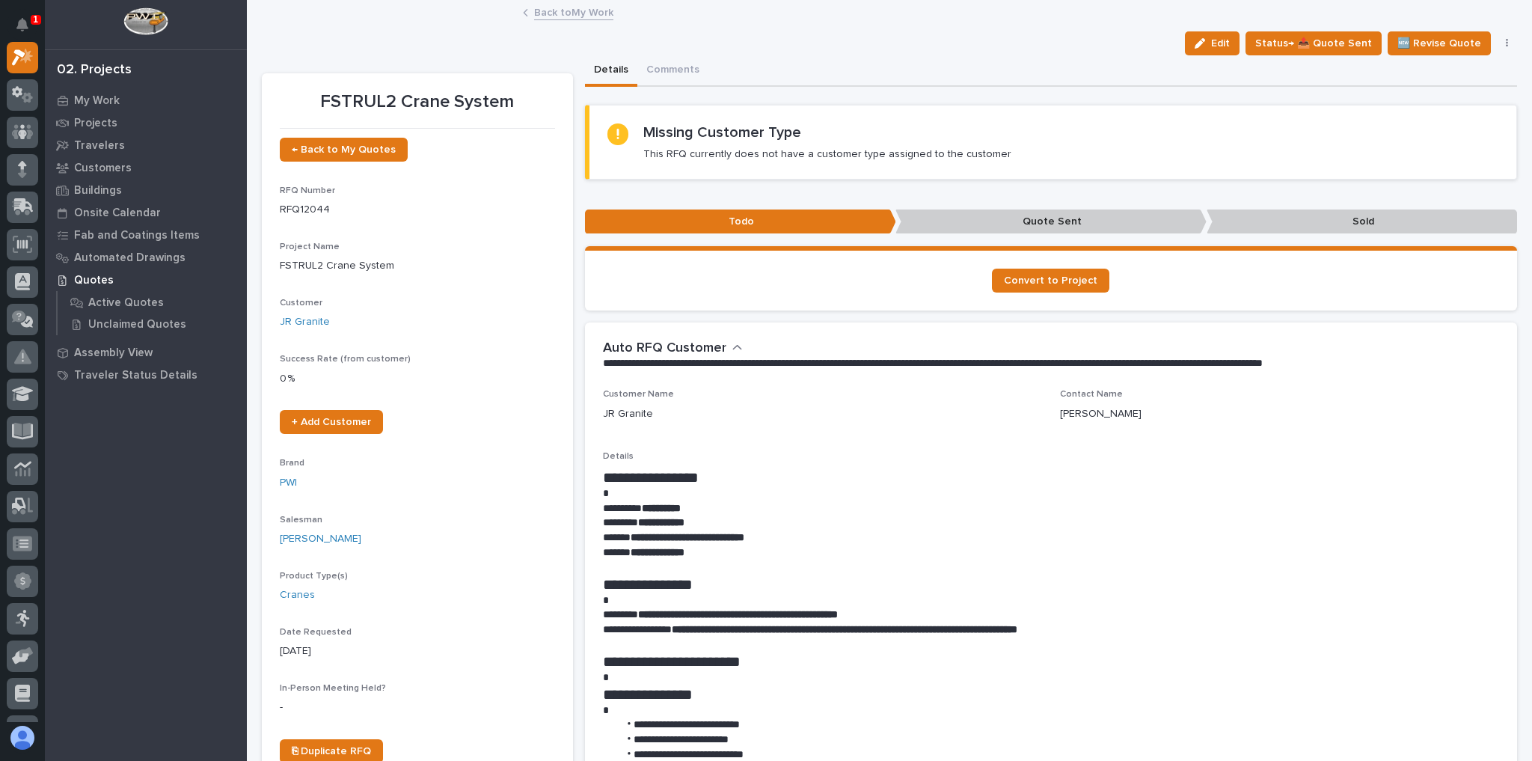
click at [542, 10] on link "Back to My Work" at bounding box center [573, 11] width 79 height 17
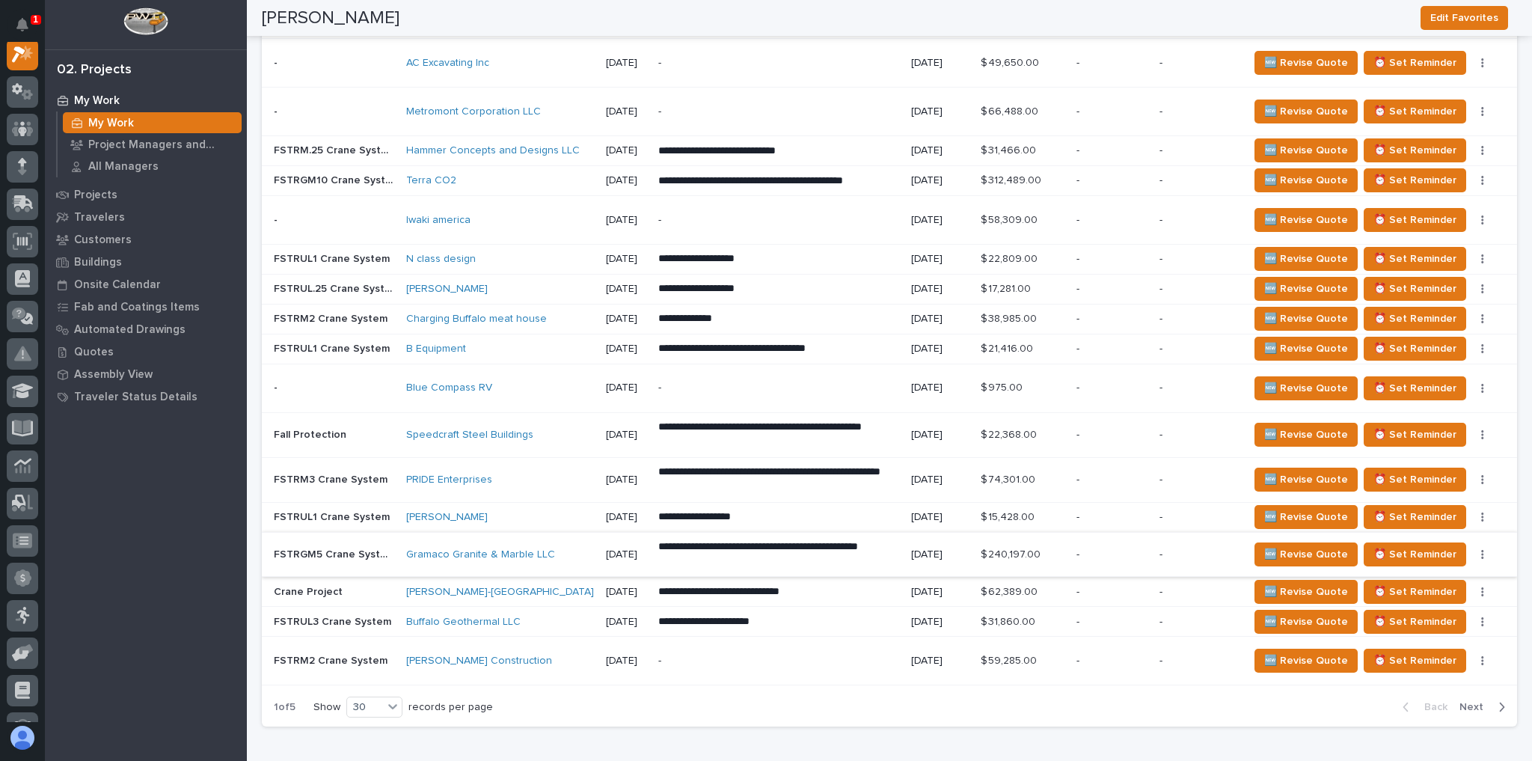
scroll to position [1709, 0]
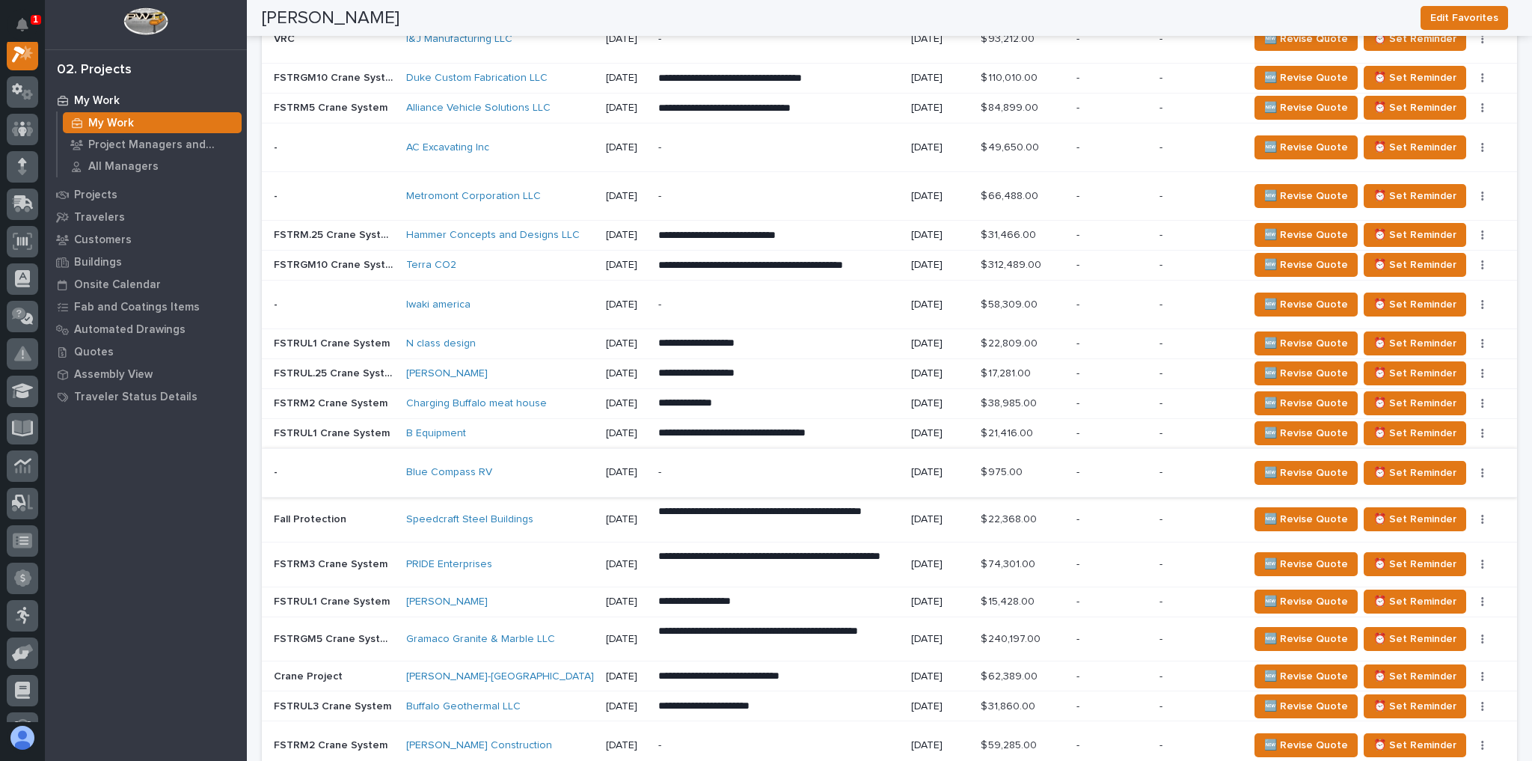
click at [1472, 467] on button "button" at bounding box center [1482, 472] width 21 height 10
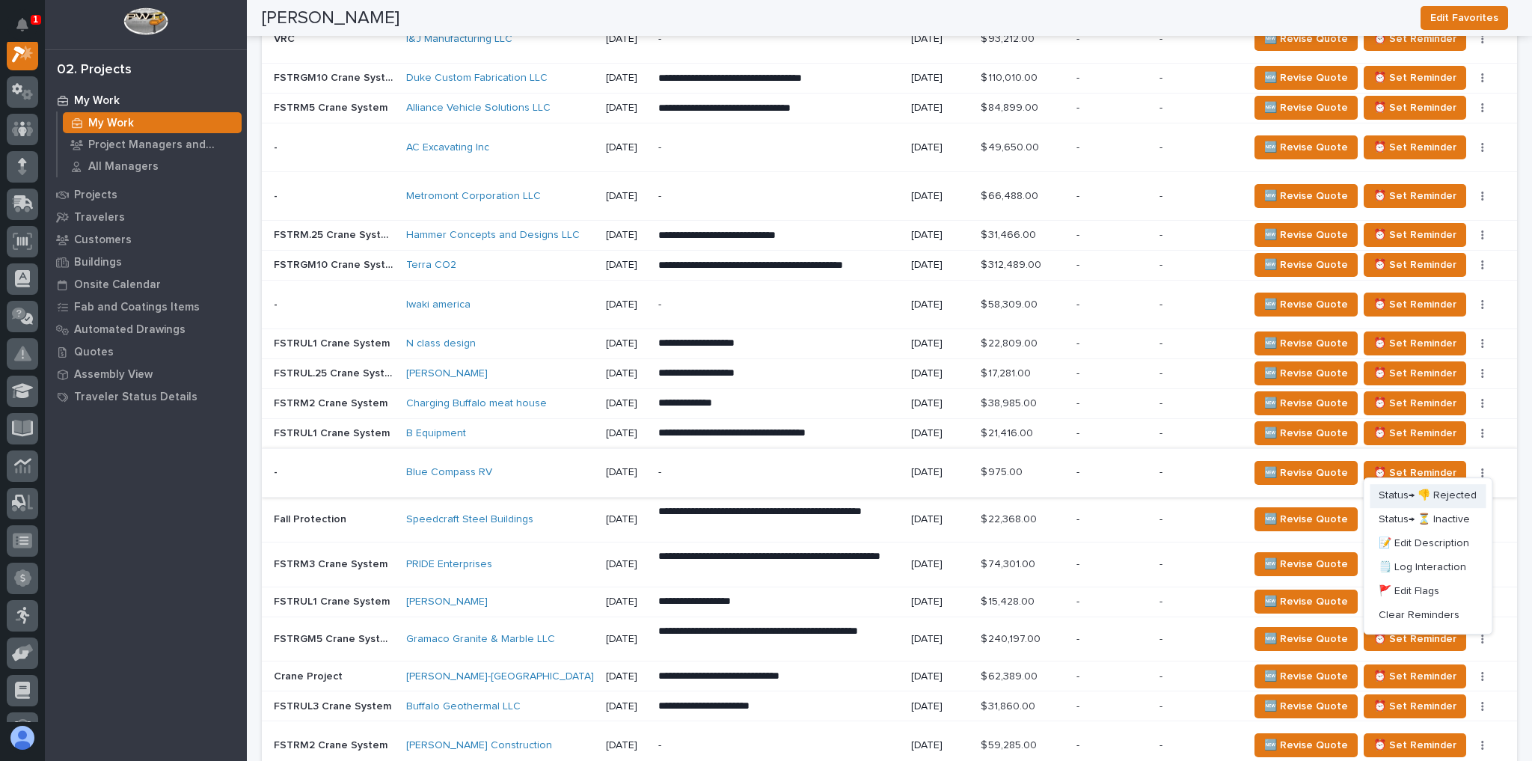
click at [1431, 488] on span "Status→ 👎 Rejected" at bounding box center [1427, 496] width 98 height 18
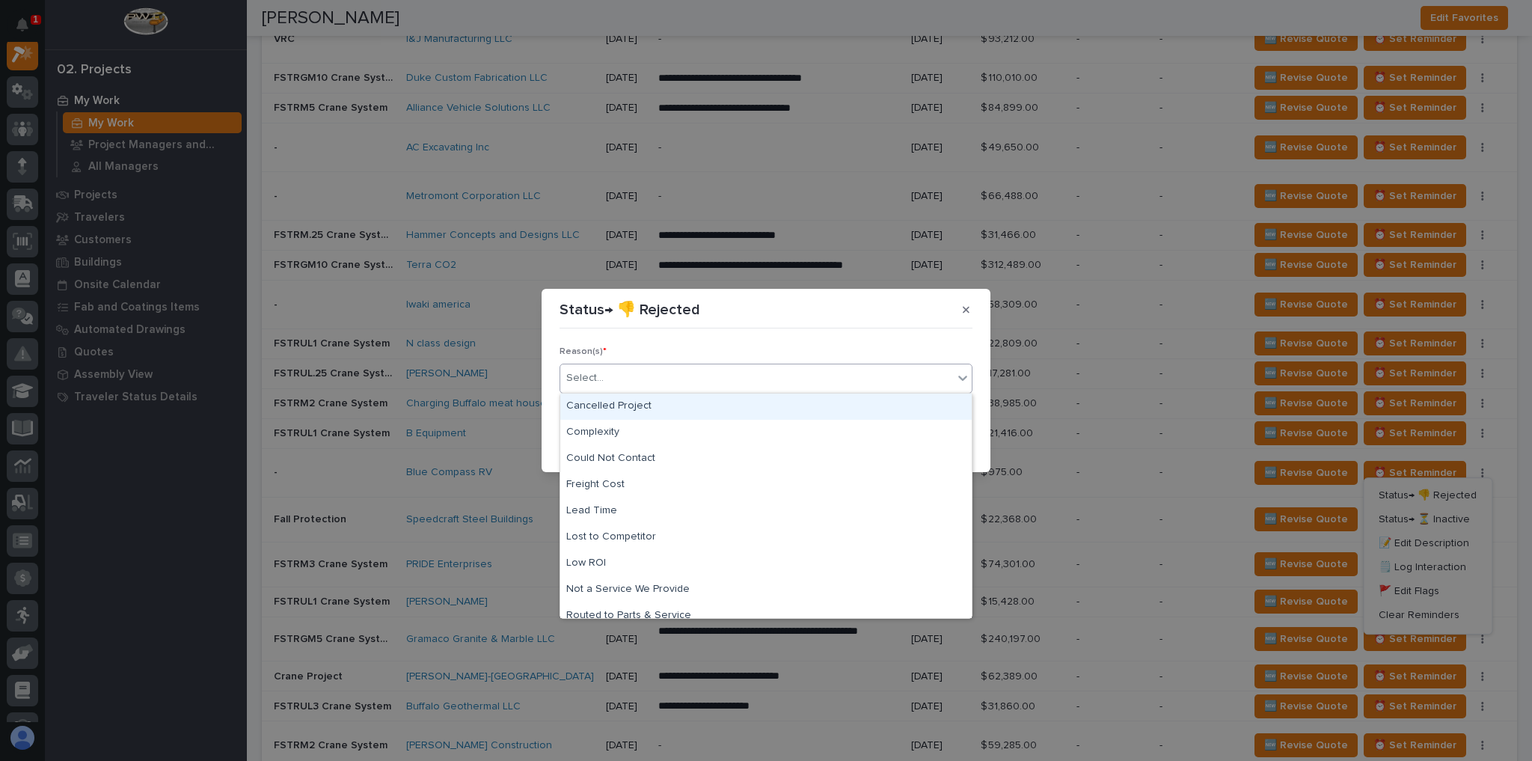
click at [649, 381] on div "Select..." at bounding box center [756, 378] width 393 height 25
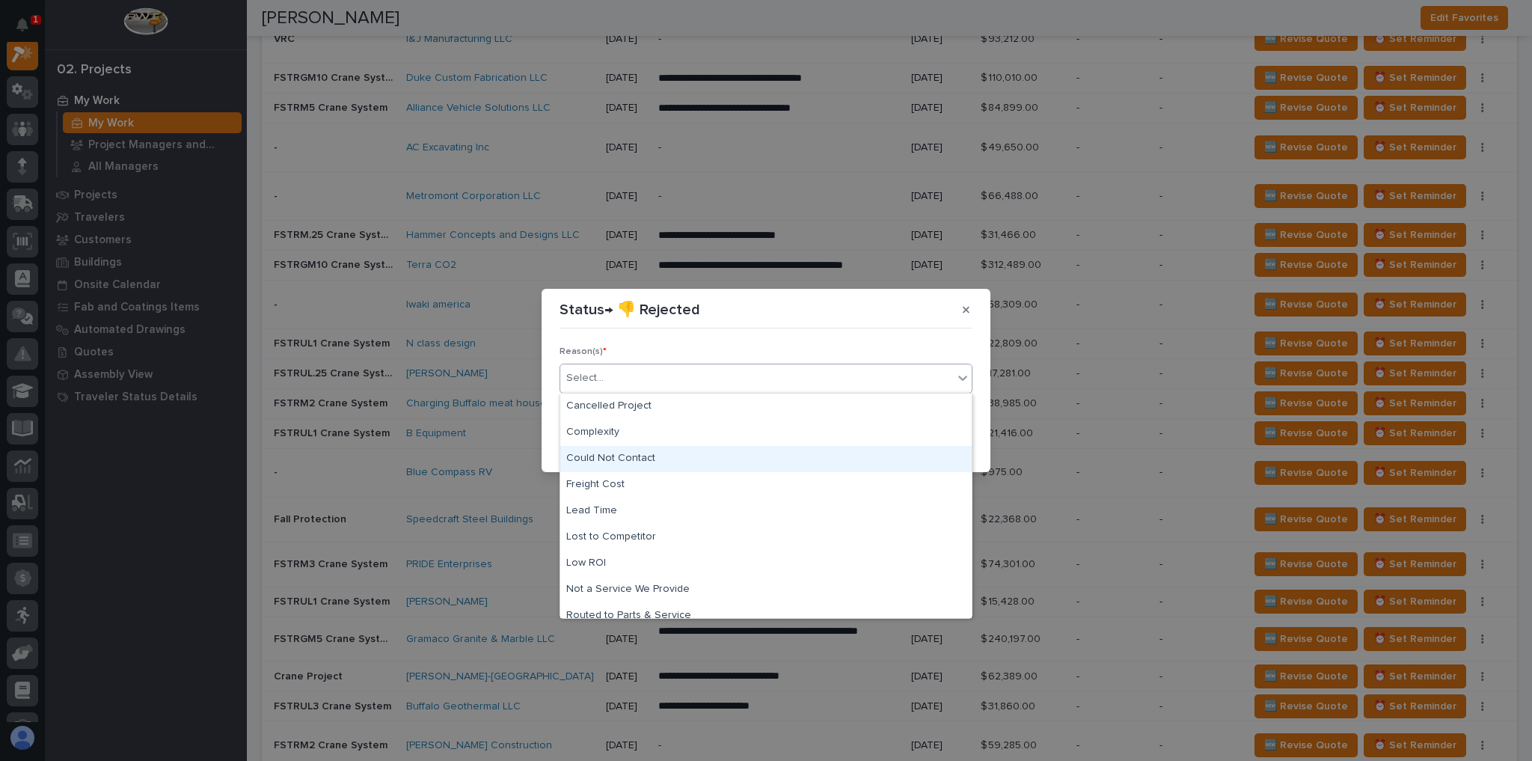
click at [635, 453] on div "Could Not Contact" at bounding box center [765, 459] width 411 height 26
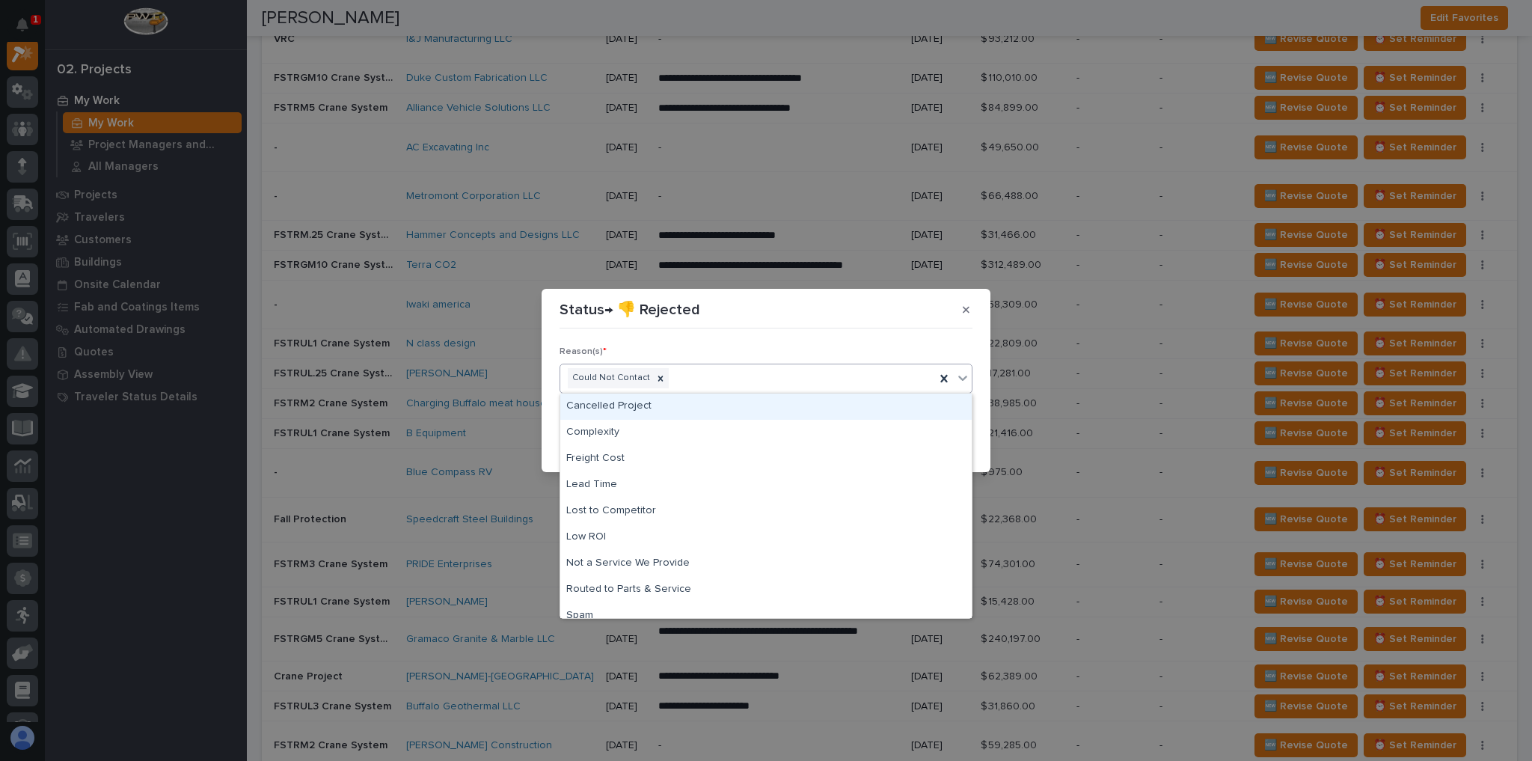
click at [774, 374] on div "Could Not Contact" at bounding box center [747, 378] width 375 height 26
click at [655, 381] on icon at bounding box center [660, 378] width 10 height 10
click at [650, 397] on div "Cancelled Project" at bounding box center [765, 406] width 411 height 26
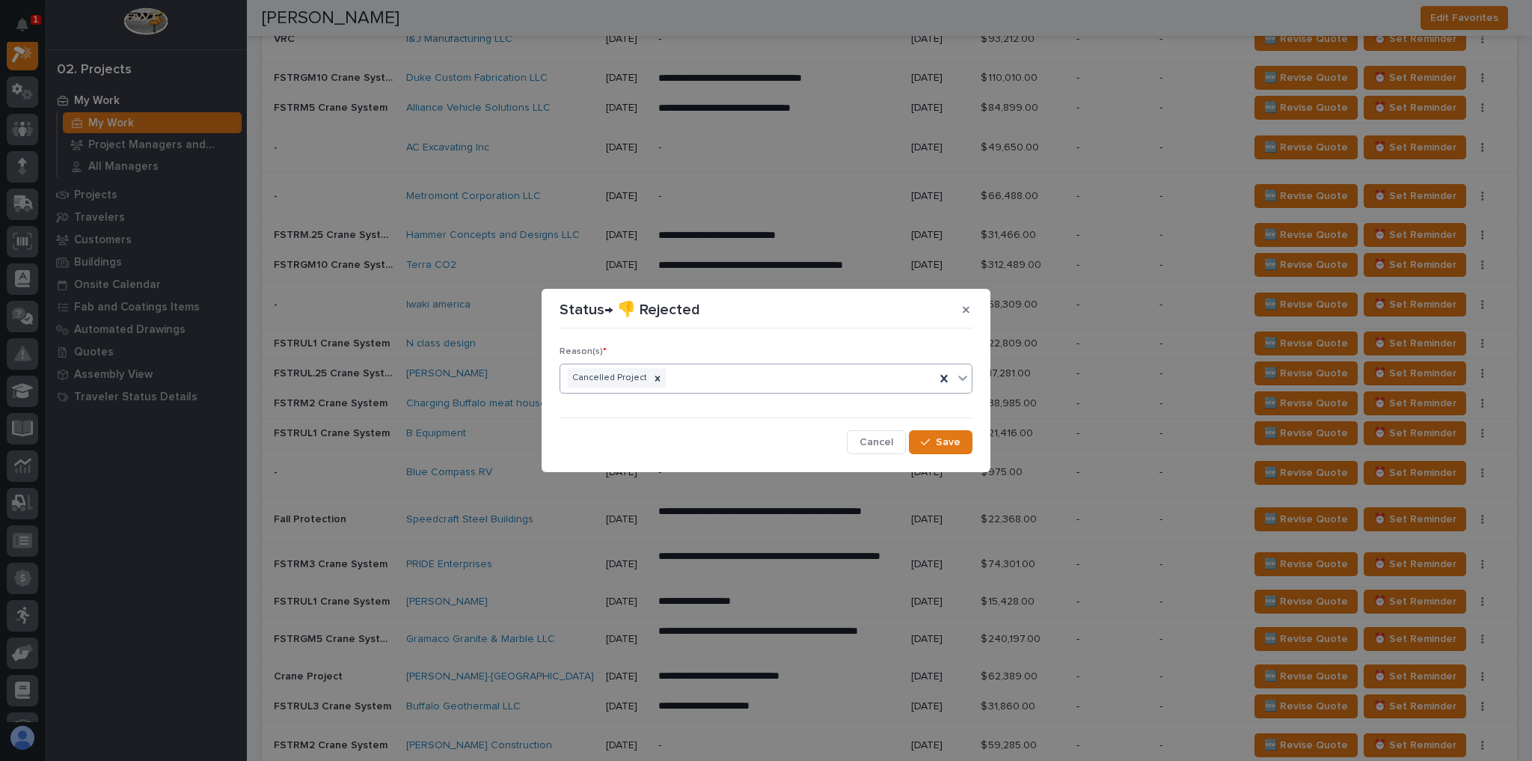
click at [974, 450] on div "Reason(s) * option Cancelled Project, selected. 0 results available. Select is …" at bounding box center [766, 394] width 420 height 126
click at [963, 446] on button "Save" at bounding box center [941, 442] width 64 height 24
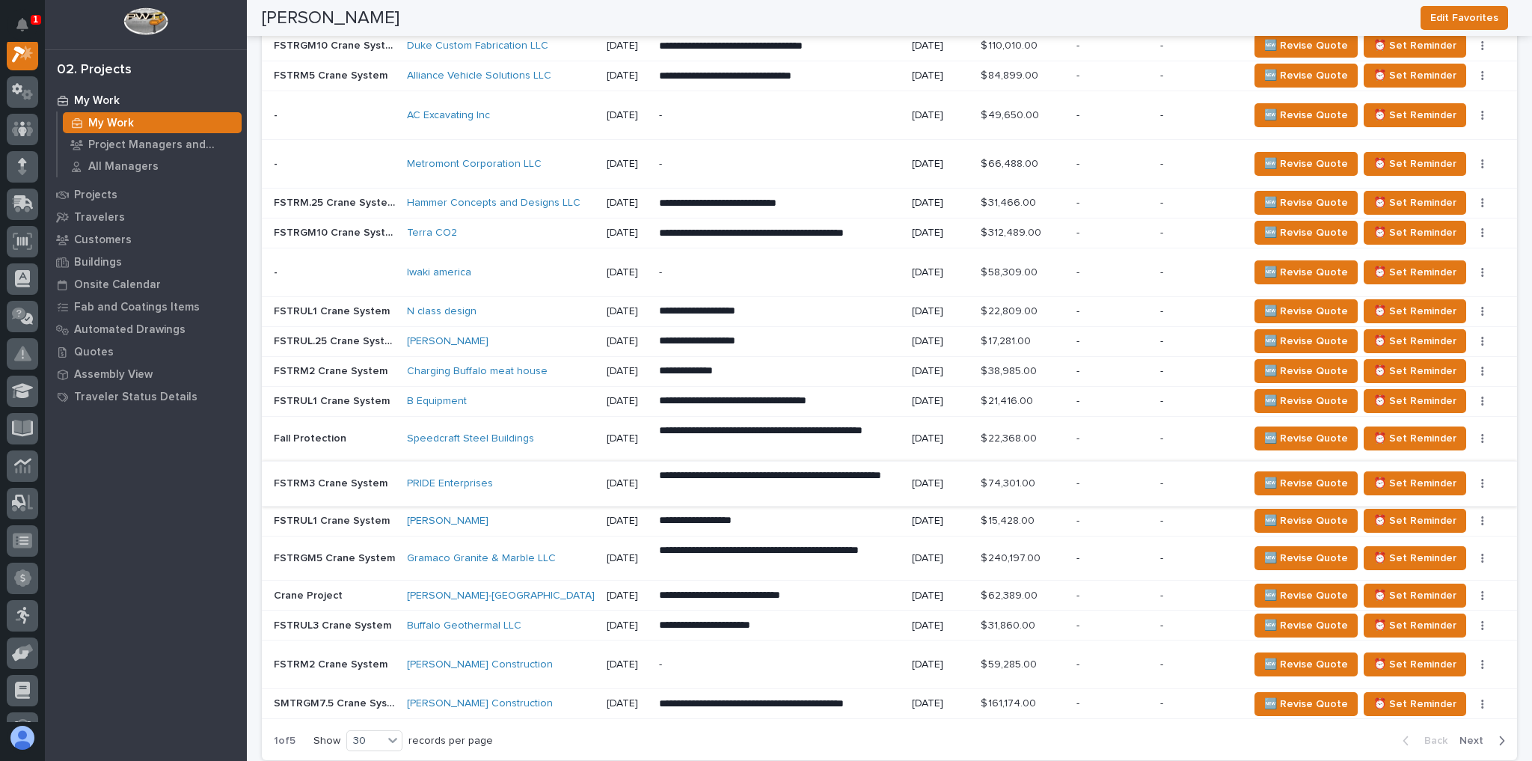
scroll to position [1760, 0]
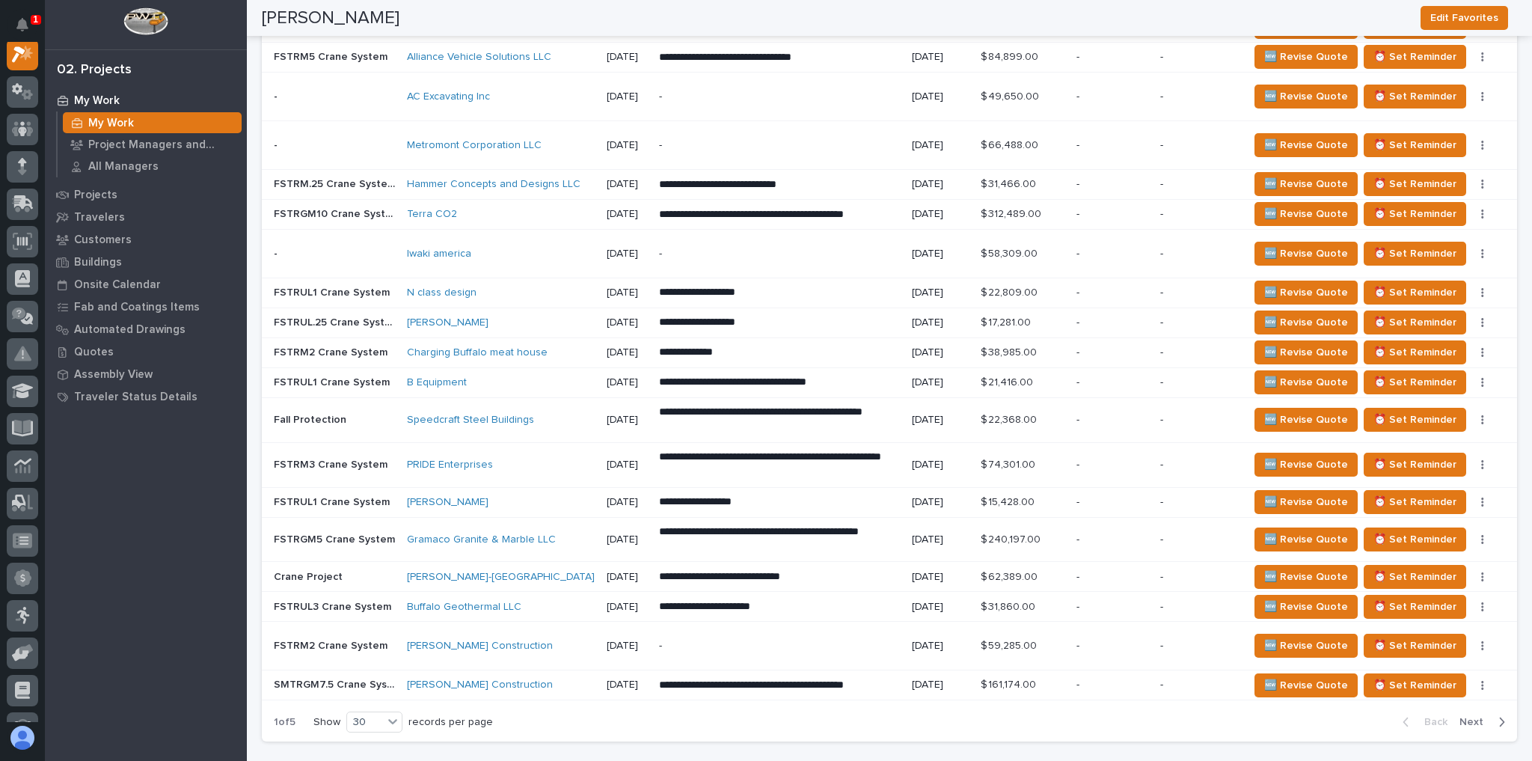
click at [547, 633] on div "[PERSON_NAME] Construction" at bounding box center [501, 645] width 188 height 25
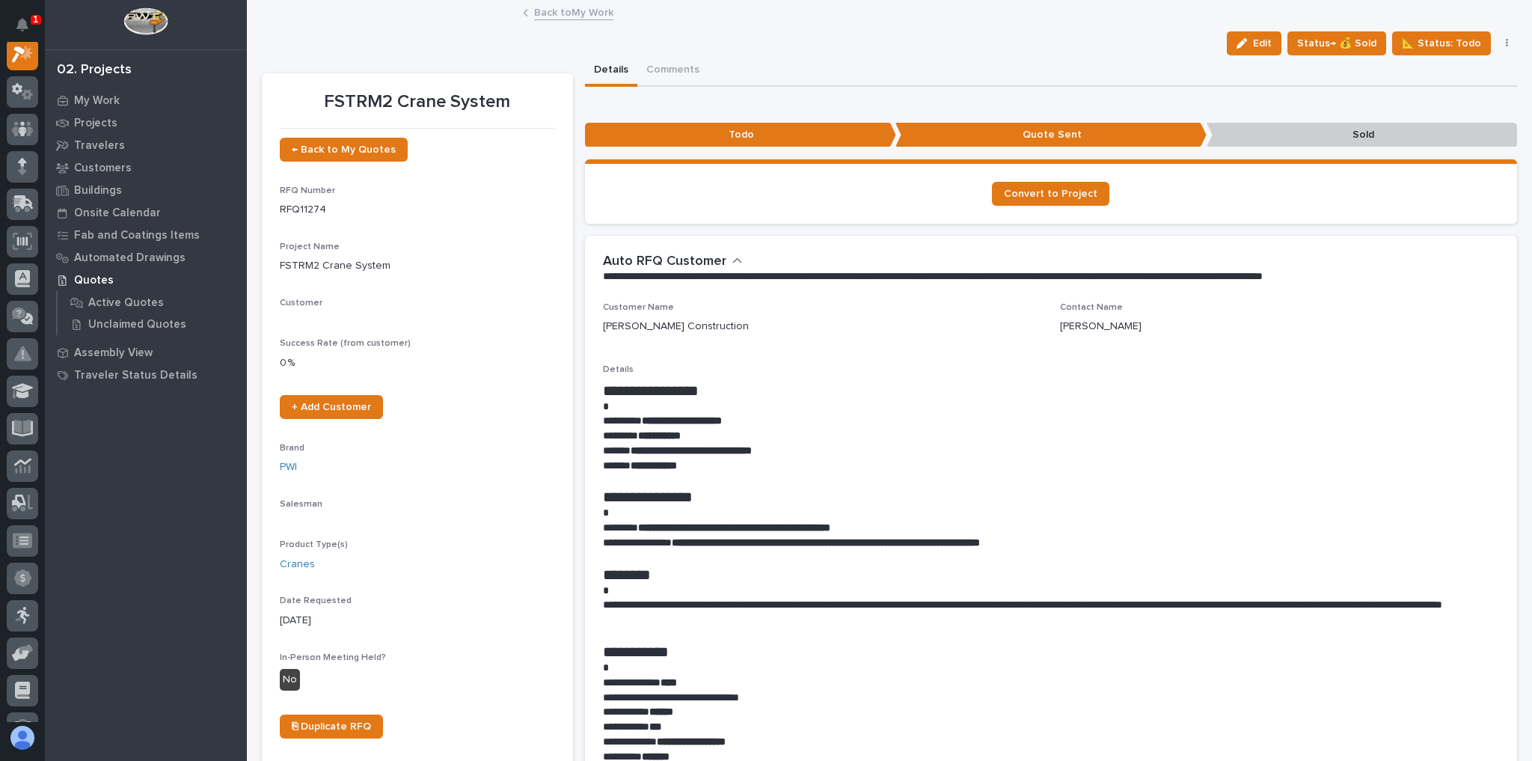
scroll to position [37, 0]
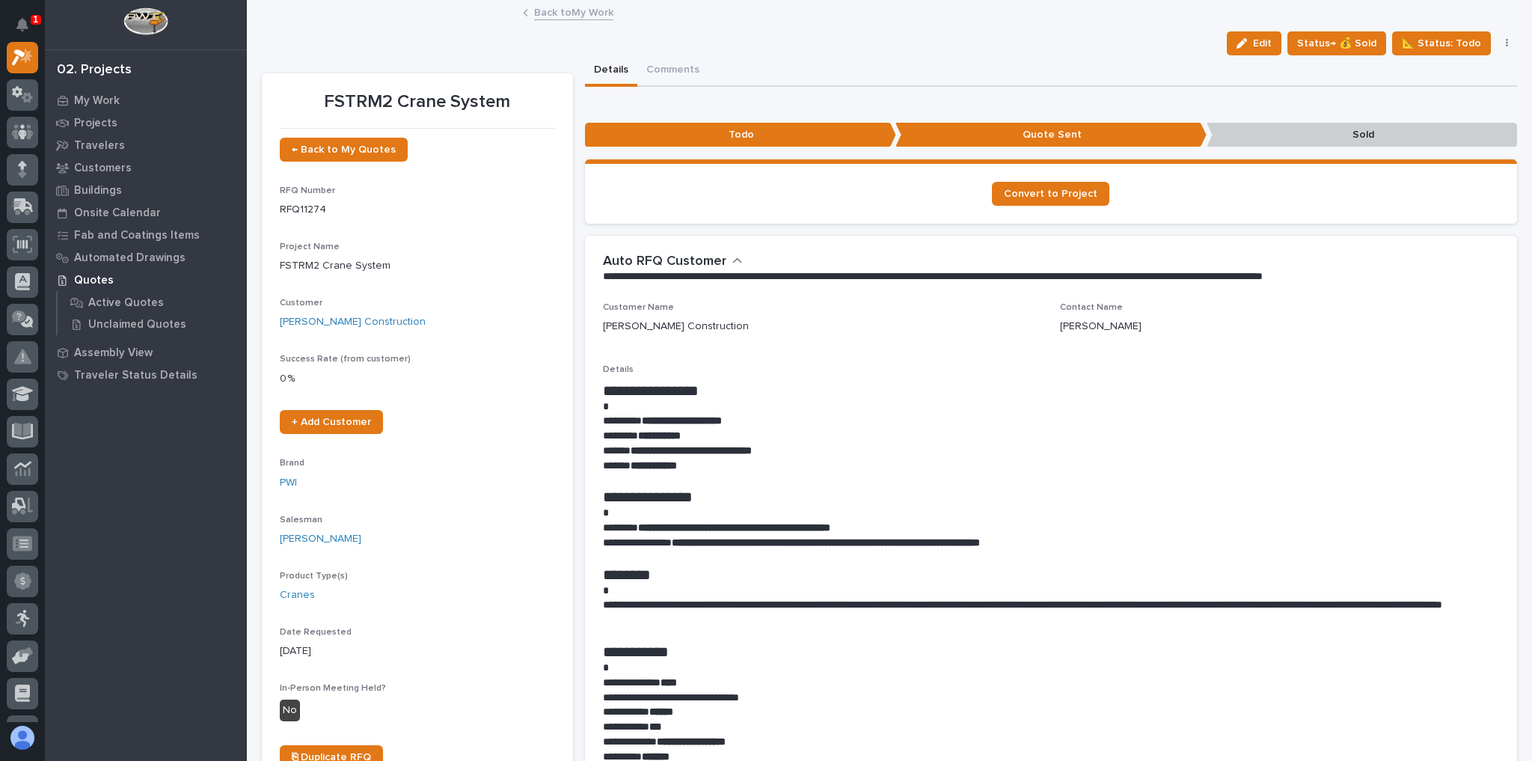
click at [584, 16] on link "Back to My Work" at bounding box center [573, 11] width 79 height 17
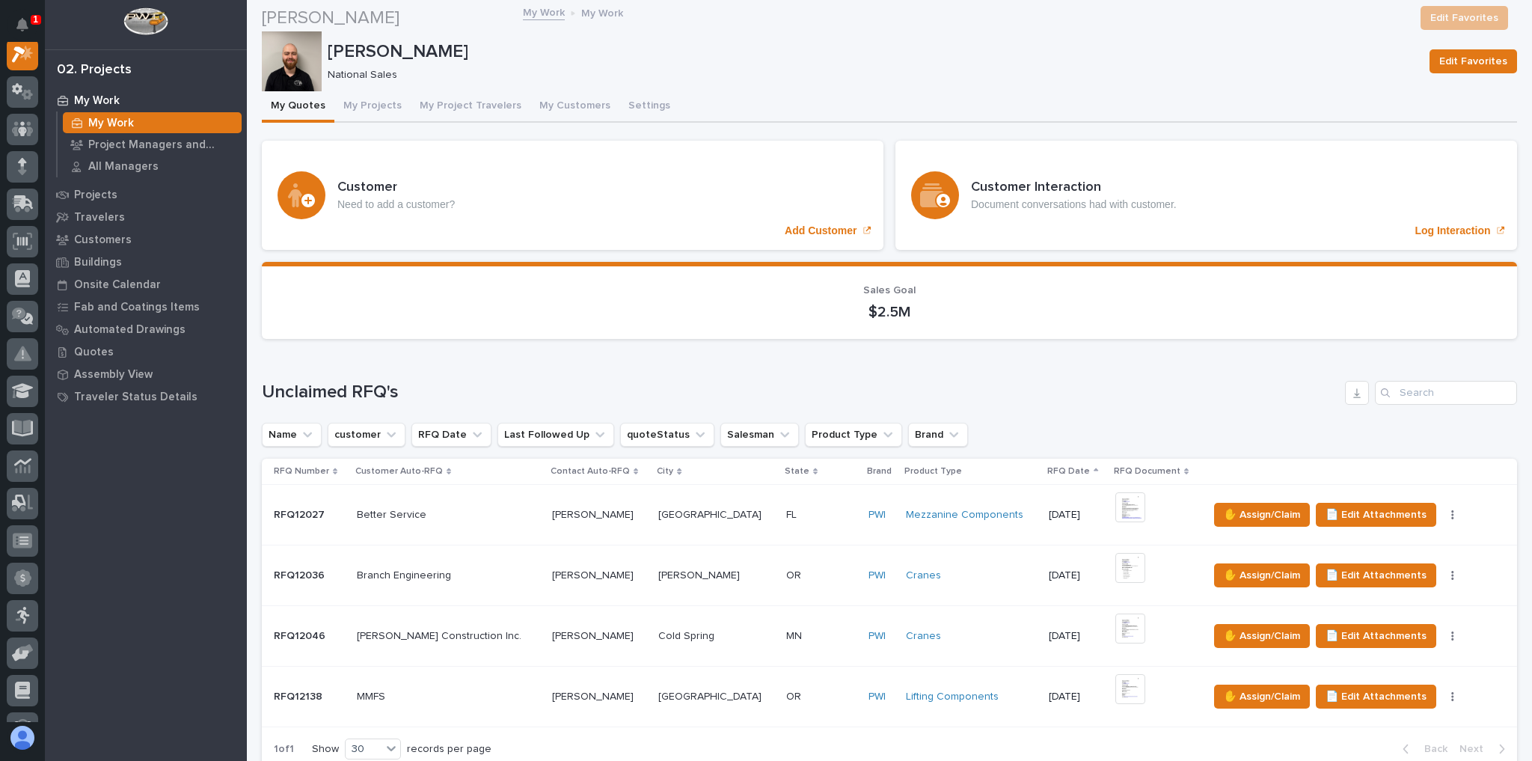
scroll to position [1137, 0]
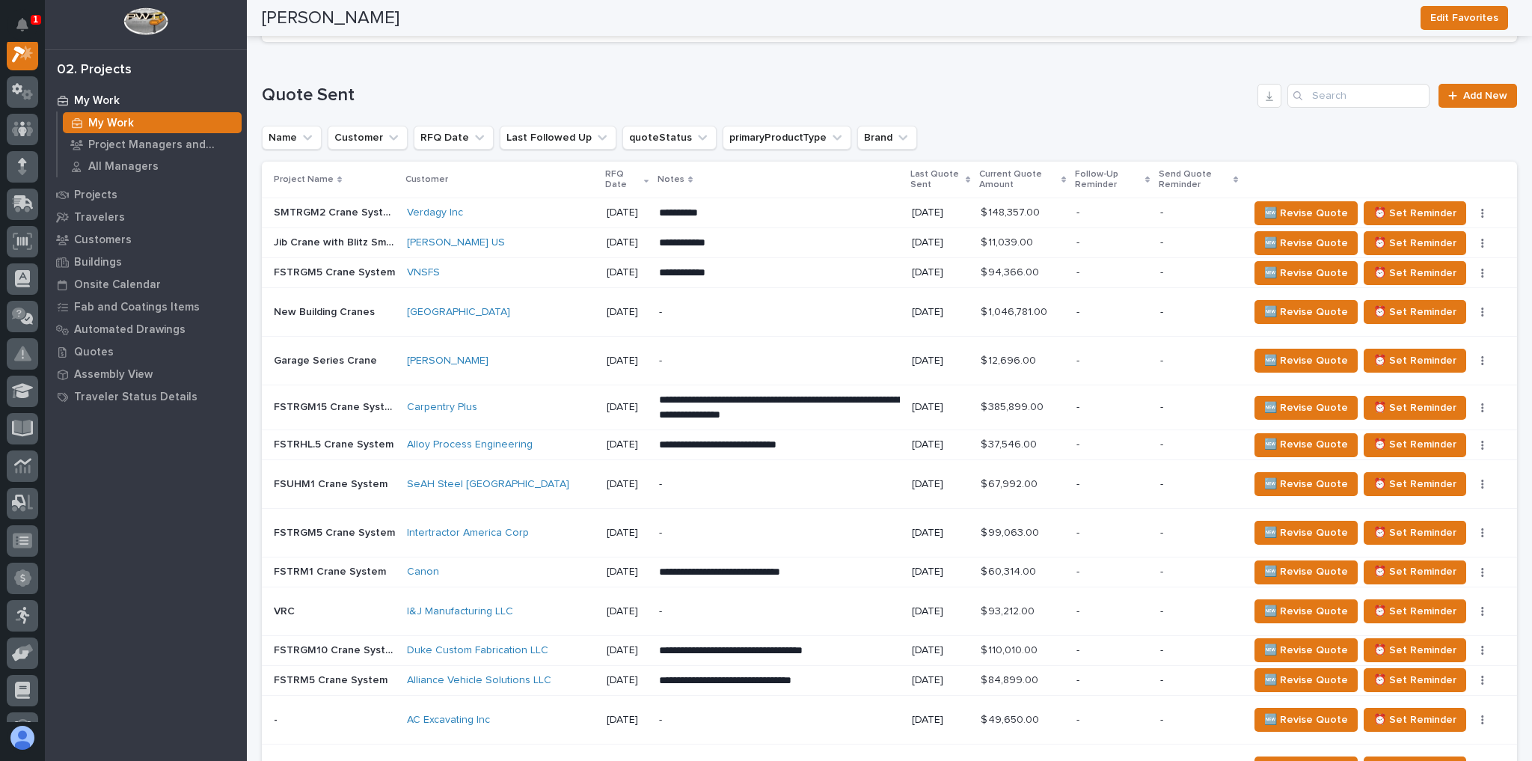
click at [569, 526] on div "Intertractor America Corp" at bounding box center [501, 532] width 188 height 13
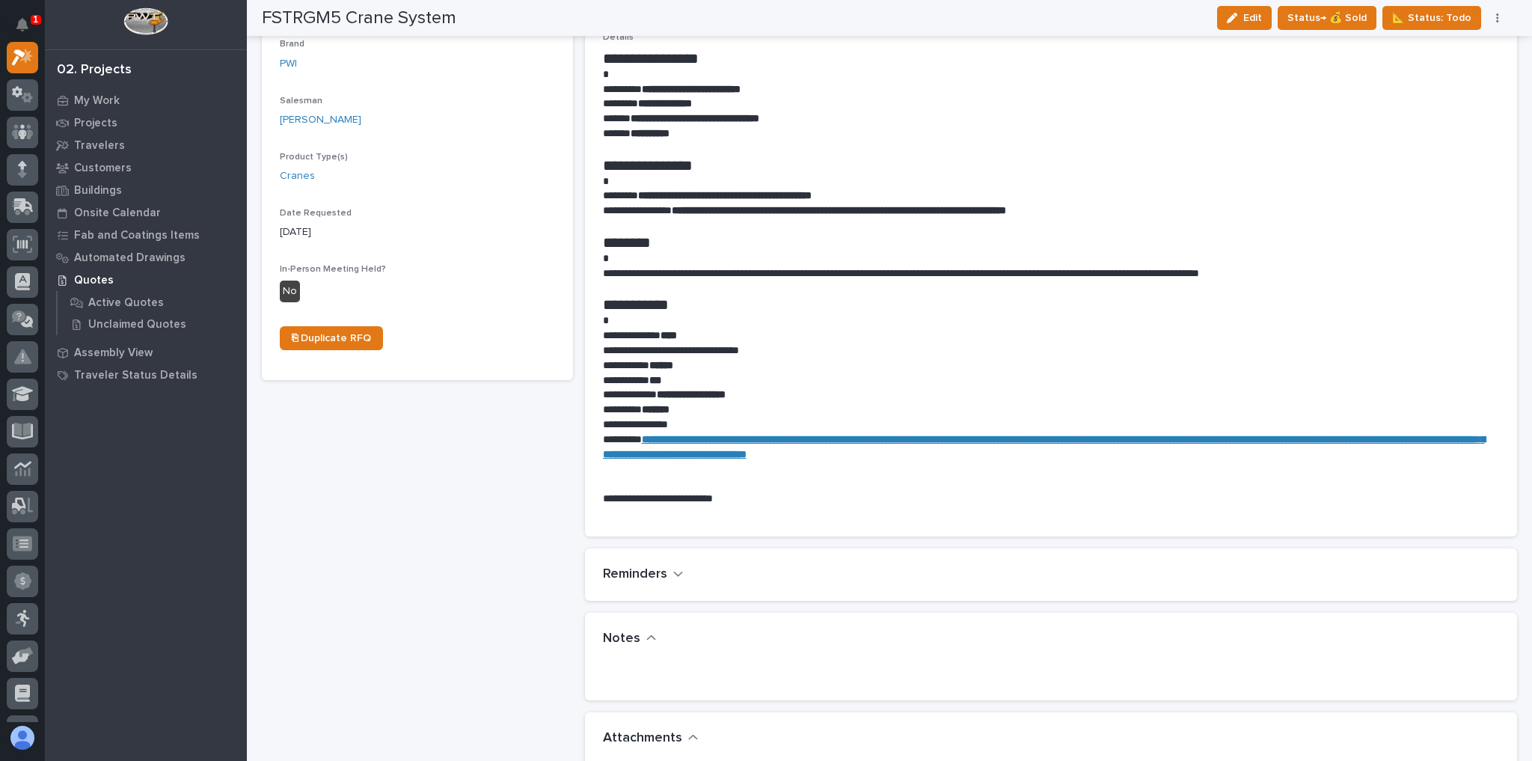
scroll to position [60, 0]
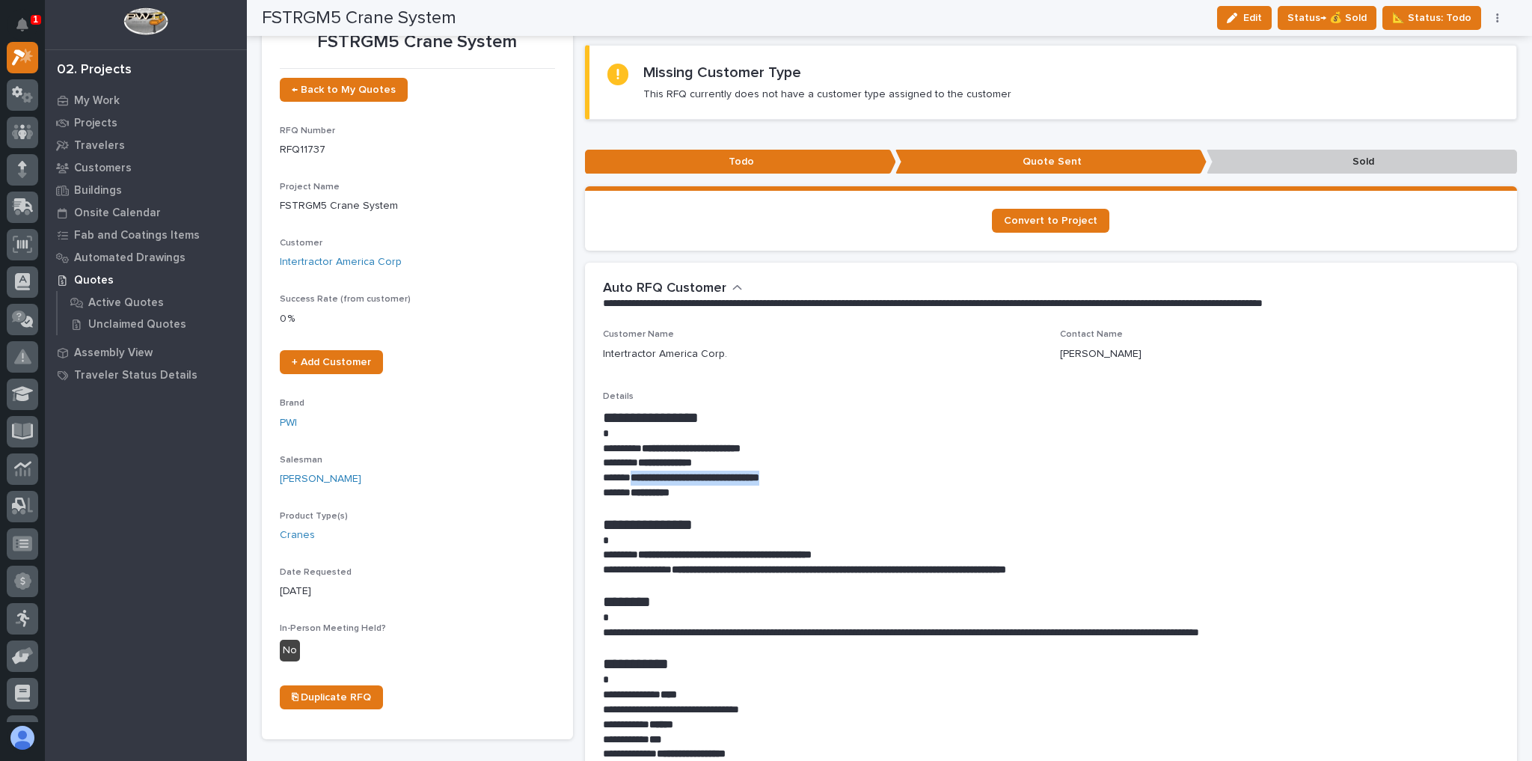
drag, startPoint x: 802, startPoint y: 477, endPoint x: 631, endPoint y: 476, distance: 170.5
click at [631, 476] on p "**********" at bounding box center [1047, 477] width 889 height 15
copy strong "**********"
